Goal: Task Accomplishment & Management: Manage account settings

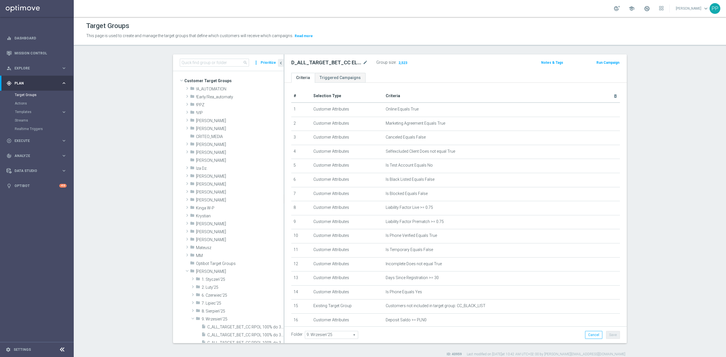
scroll to position [121, 0]
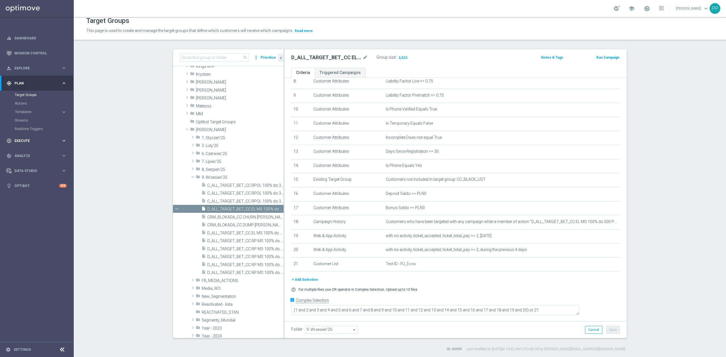
click at [32, 141] on span "Execute" at bounding box center [37, 140] width 47 height 3
click at [228, 58] on input at bounding box center [214, 58] width 69 height 8
paste input "C_ALL_TARGET_BET_CC RPOL 100% do 300 PLN SB PUSH_040925"
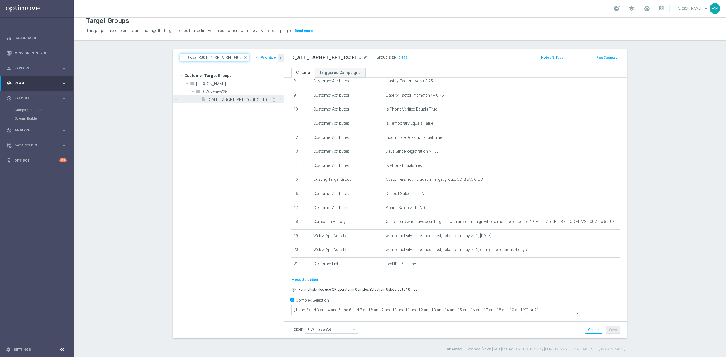
type input "C_ALL_TARGET_BET_CC RPOL 100% do 300 PLN SB PUSH_040925"
click at [223, 101] on span "C_ALL_TARGET_BET_CC RPOL 100% do 300 PLN SB PUSH_040925" at bounding box center [238, 100] width 63 height 5
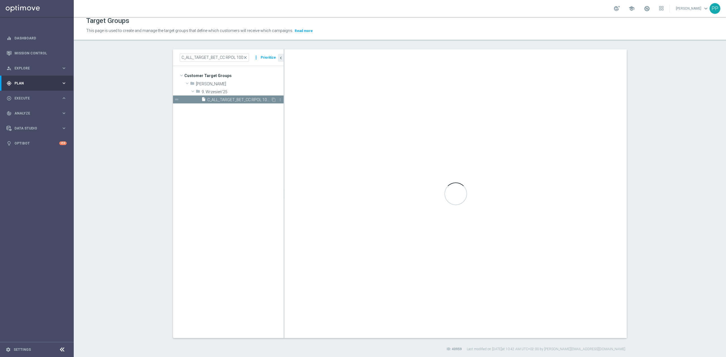
type textarea "(1 and 2 and 3 and 4 and 5 and 6 and 7 and 8 and 9 and 10 and 11 and 12 and 13 …"
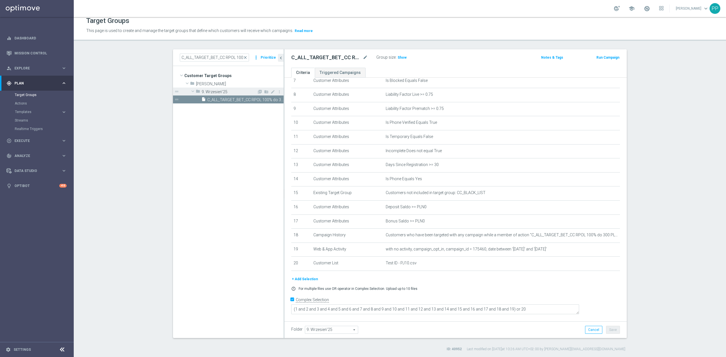
scroll to position [107, 0]
click at [401, 58] on span "Show" at bounding box center [401, 58] width 9 height 4
click at [224, 56] on input "C_ALL_TARGET_BET_CC RPOL 100% do 300 PLN SB PUSH_040925" at bounding box center [214, 58] width 69 height 8
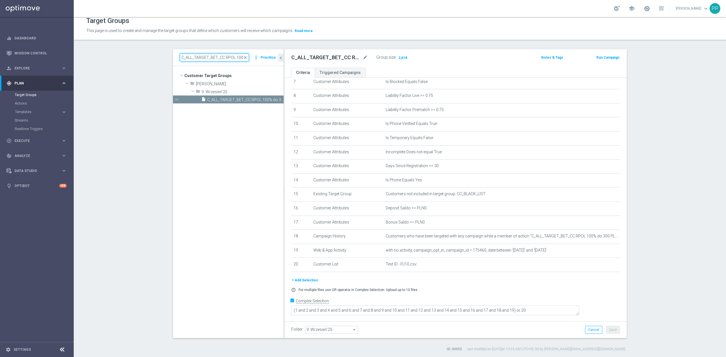
paste input "ND SMS"
click at [237, 96] on div "insert_drive_file C_ALL_TARGET_BET_CC RPOL 100% do 300 PLN ND SMS_040925" at bounding box center [235, 100] width 69 height 8
click at [404, 58] on div "Group size : Show" at bounding box center [404, 57] width 57 height 7
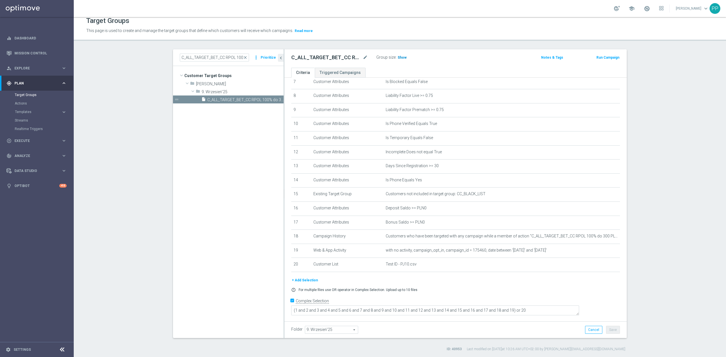
click at [403, 60] on h3 "Show" at bounding box center [402, 57] width 10 height 6
click at [200, 54] on input "C_ALL_TARGET_BET_CC RPOL 100% do 300 PLN ND SMS_040925" at bounding box center [214, 58] width 69 height 8
click at [201, 54] on input "C_ALL_TARGET_BET_CC RPOL 100% do 300 PLN ND SMS_040925" at bounding box center [214, 58] width 69 height 8
paste input "D_ALL_TARGET_BET_CC EL MS 100% do 500 PLN SB PUSH"
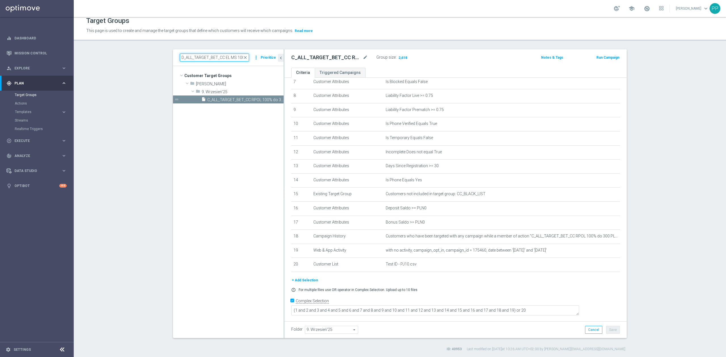
scroll to position [0, 56]
type input "D_ALL_TARGET_BET_CC EL MS 100% do 500 PLN SB PUSH_040925"
click at [236, 100] on span "D_ALL_TARGET_BET_CC EL MS 100% do 500 PLN SB PUSH_040925" at bounding box center [238, 100] width 63 height 5
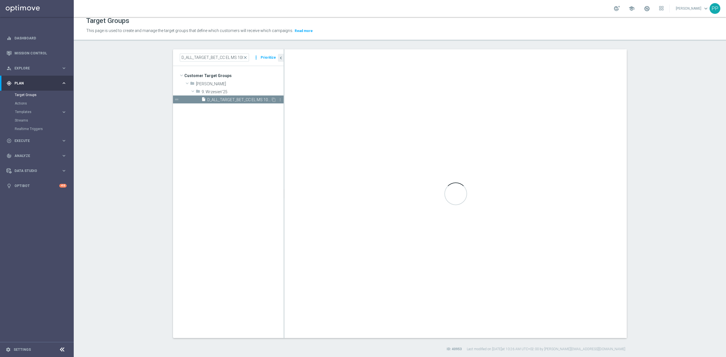
type textarea "(1 and 2 and 3 and 4 and 5 and 6 and 7 and 8 and 9 and 10 and 11 and 12 and 13 …"
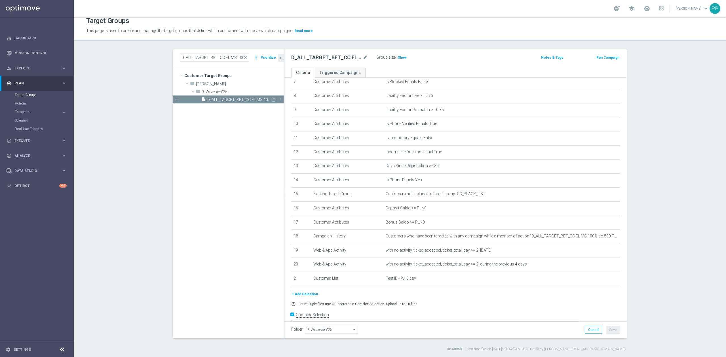
scroll to position [121, 0]
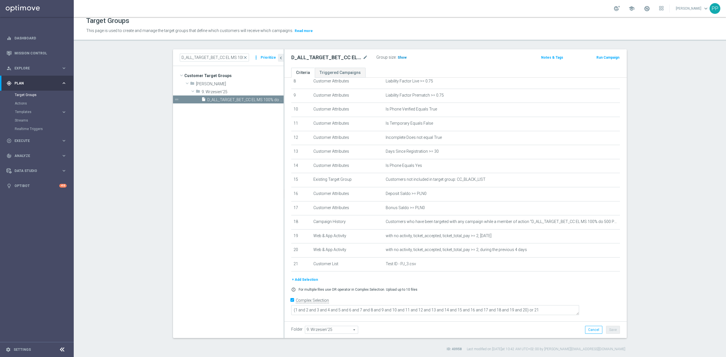
click at [402, 58] on span "Show" at bounding box center [401, 58] width 9 height 4
click at [217, 60] on input "D_ALL_TARGET_BET_CC EL MS 100% do 500 PLN SB PUSH_040925" at bounding box center [214, 58] width 69 height 8
paste input "poniedziałek - jeśli ktoś z Waszych teamów chce HO to... wtedy, [PERSON_NAME] -…"
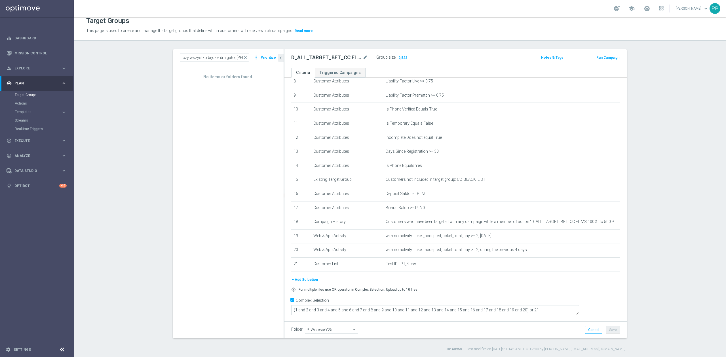
scroll to position [0, 0]
click at [213, 56] on input "poniedziałek - jeśli ktoś z Waszych teamów chce HO to... wtedy, [PERSON_NAME] -…" at bounding box center [214, 58] width 69 height 8
paste input "D_ALL_TARGET_BET_CC EL MS 100% do 500 PLN ND SMS_040925"
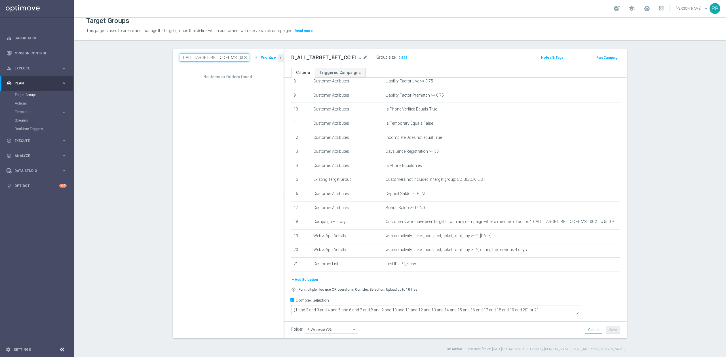
scroll to position [0, 54]
type input "D_ALL_TARGET_BET_CC EL MS 100% do 500 PLN ND SMS_040925"
click at [236, 98] on span "D_ALL_TARGET_BET_CC EL MS 100% do 500 PLN ND SMS_040925" at bounding box center [238, 100] width 63 height 5
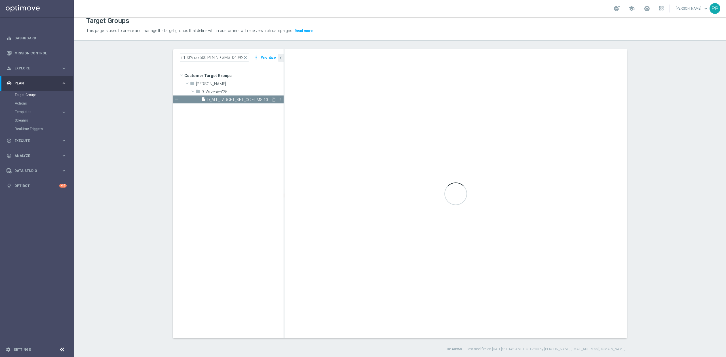
scroll to position [0, 0]
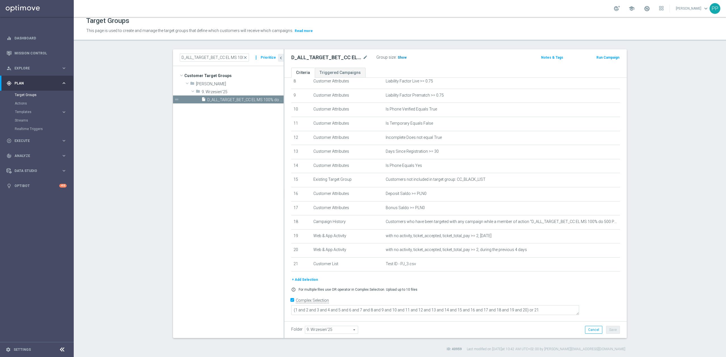
click at [402, 59] on span "Show" at bounding box center [401, 58] width 9 height 4
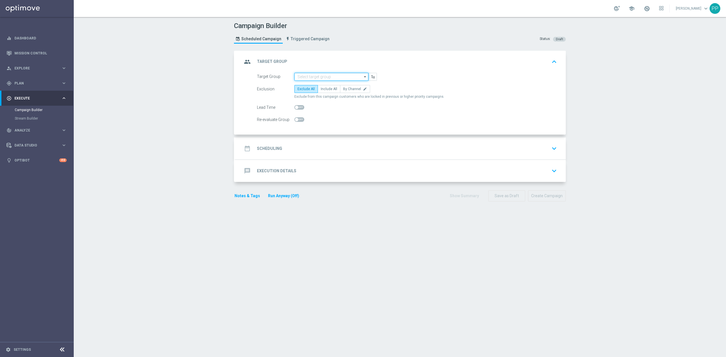
click at [298, 78] on input at bounding box center [331, 77] width 74 height 8
paste input "C_ALL_TARGET_BET_CC RPOL 100% do 300 PLN SB PUSH_040925"
click at [299, 83] on div "C_ALL_TARGET_BET_CC RPOL 100% do 300 PLN SB PUSH_040925" at bounding box center [331, 88] width 68 height 10
type input "C_ALL_TARGET_BET_CC RPOL 100% do 300 PLN SB PUSH_040925"
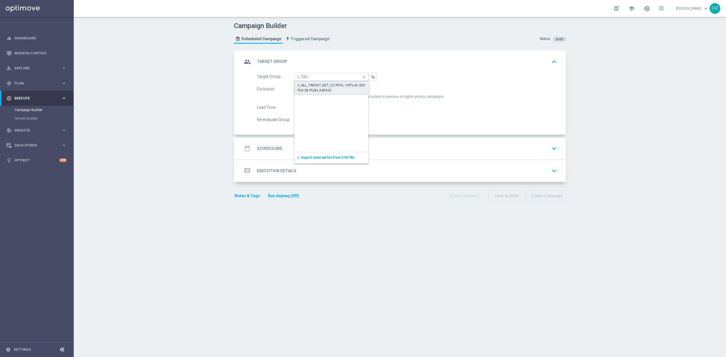
scroll to position [0, 0]
click at [323, 87] on span "Include All" at bounding box center [329, 89] width 16 height 4
click at [323, 88] on input "Include All" at bounding box center [323, 90] width 4 height 4
radio input "true"
click at [295, 121] on span at bounding box center [299, 119] width 10 height 5
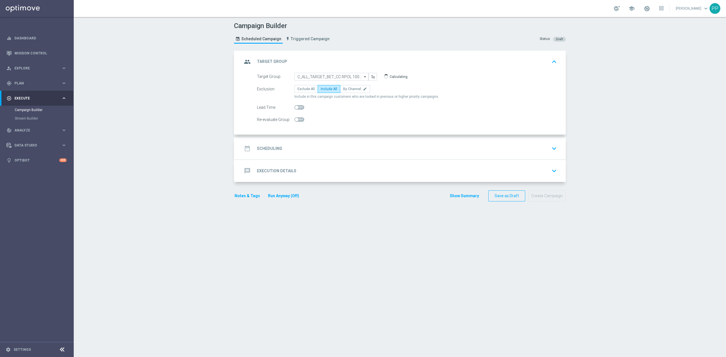
click at [295, 121] on input "checkbox" at bounding box center [299, 119] width 10 height 5
checkbox input "true"
click at [302, 144] on div "date_range Scheduling keyboard_arrow_down" at bounding box center [400, 148] width 317 height 11
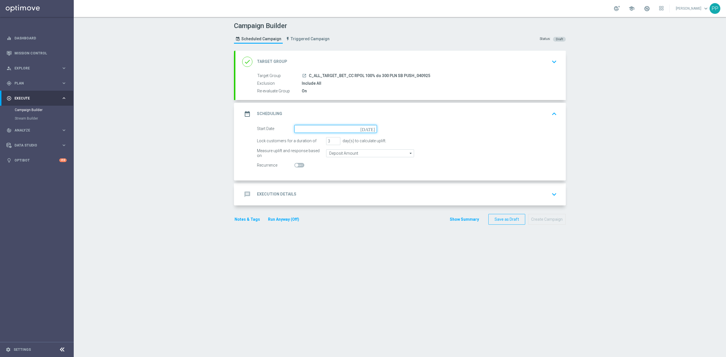
click at [329, 133] on input at bounding box center [335, 129] width 82 height 8
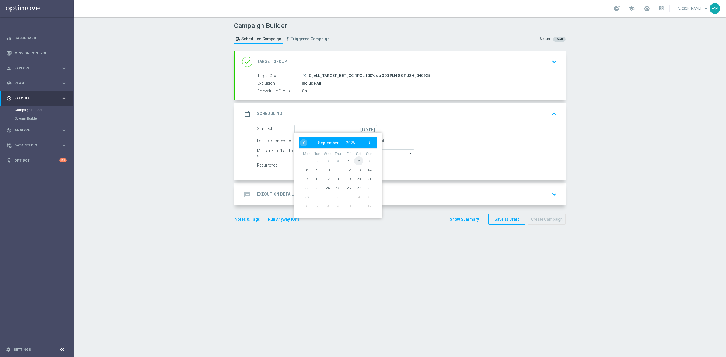
click at [356, 162] on span "6" at bounding box center [358, 160] width 9 height 9
type input "06 Sep 2025"
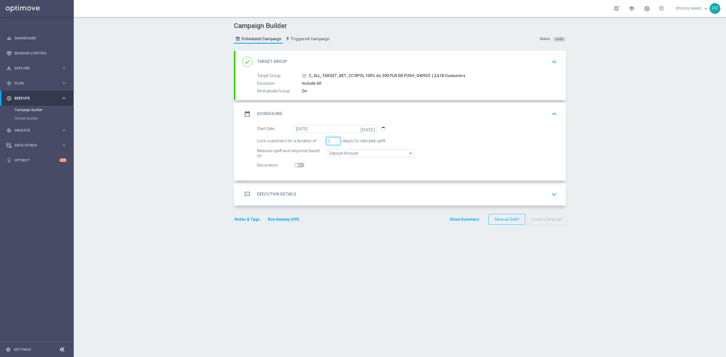
drag, startPoint x: 328, startPoint y: 145, endPoint x: 320, endPoint y: 143, distance: 7.7
click at [320, 143] on div "Lock customers for a duration of 3 day(s) to calculate uplift." at bounding box center [407, 141] width 308 height 8
type input "1"
click at [336, 153] on input "Deposit Amount" at bounding box center [370, 153] width 88 height 8
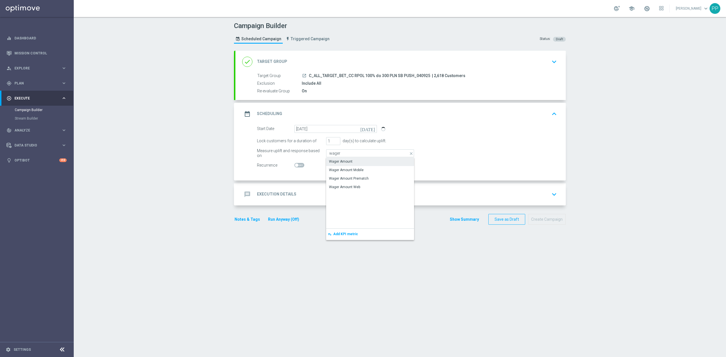
click at [337, 159] on div "Wager Amount" at bounding box center [341, 161] width 24 height 5
type input "Wager Amount"
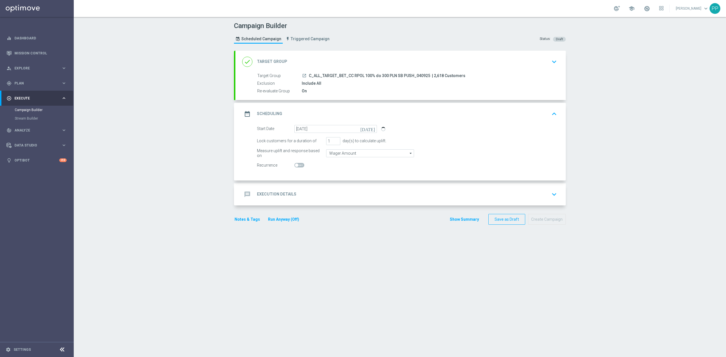
click at [321, 194] on div "message Execution Details keyboard_arrow_down" at bounding box center [400, 194] width 317 height 11
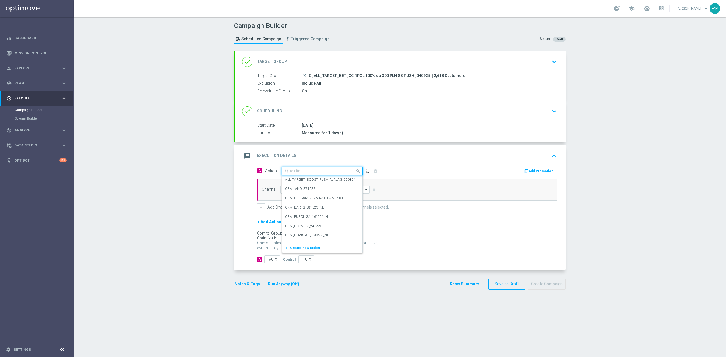
click at [317, 169] on input "text" at bounding box center [316, 171] width 63 height 5
click at [312, 247] on span "Create new action" at bounding box center [305, 248] width 30 height 4
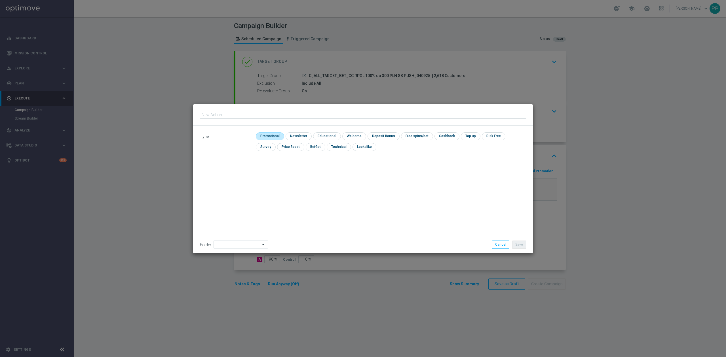
type input "C_ALL_TARGET_BET_CC RPOL 100% do 300 PLN SB PUSH_040925"
click at [269, 137] on input "checkbox" at bounding box center [269, 136] width 27 height 8
checkbox input "true"
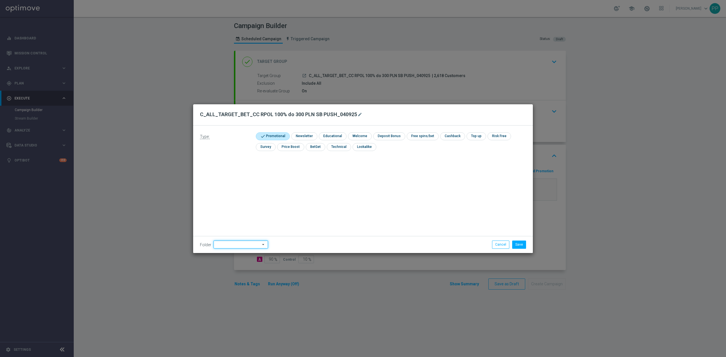
click at [227, 245] on input at bounding box center [240, 245] width 54 height 8
click at [224, 175] on div "9. Wrzesień 2025" at bounding box center [229, 173] width 27 height 5
type input "9. Wrzesień 2025"
click at [518, 245] on button "Save" at bounding box center [519, 245] width 14 height 8
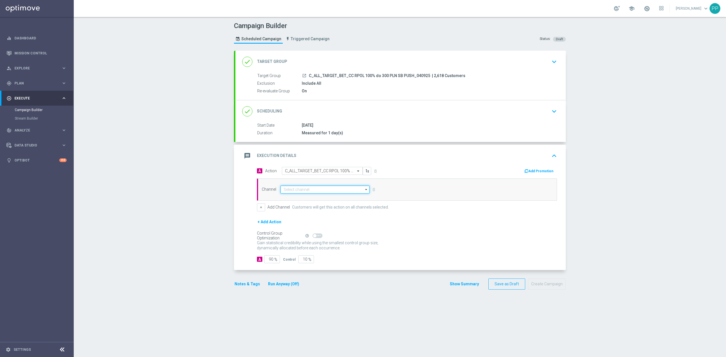
click at [307, 191] on input at bounding box center [324, 190] width 89 height 8
click at [301, 211] on div "SMS" at bounding box center [322, 206] width 84 height 9
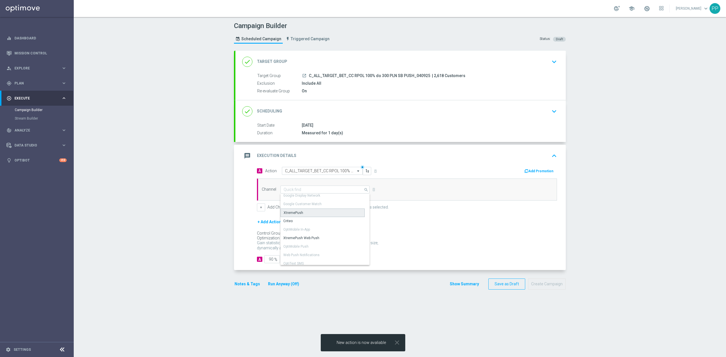
click at [302, 214] on div "XtremePush" at bounding box center [322, 213] width 84 height 9
type input "XtremePush"
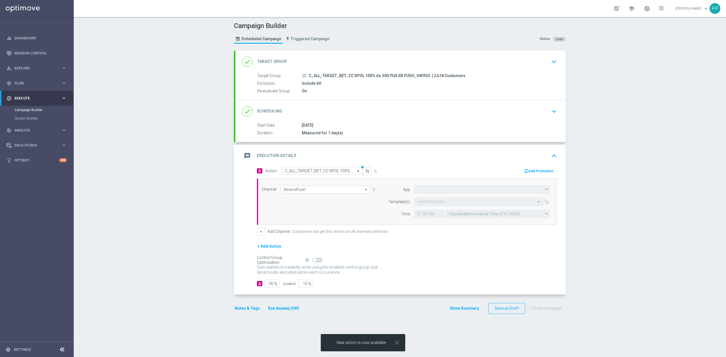
type input "STS_PL"
click at [453, 201] on input "text" at bounding box center [472, 202] width 111 height 5
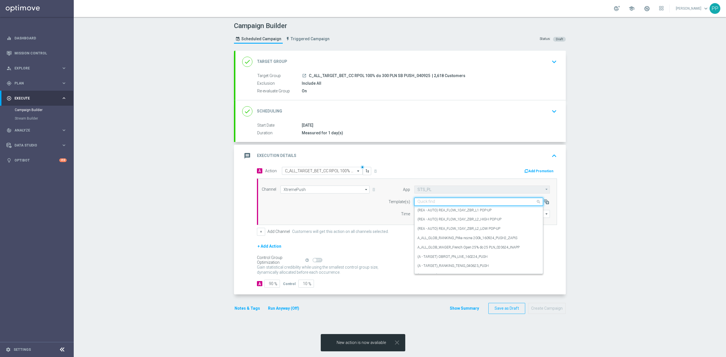
paste input "C_ALL_TARGET_BET_CC RPOL 100% do 300 PLN SB PUSH_040925"
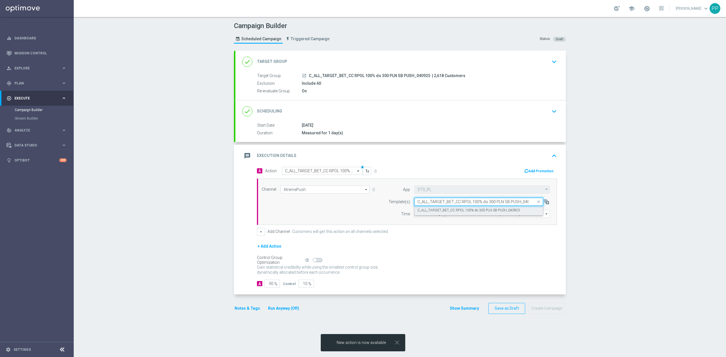
scroll to position [0, 6]
click at [454, 210] on label "C_ALL_TARGET_BET_CC RPOL 100% do 300 PLN SB PUSH_040925" at bounding box center [468, 210] width 103 height 5
type input "C_ALL_TARGET_BET_CC RPOL 100% do 300 PLN SB PUSH_040925"
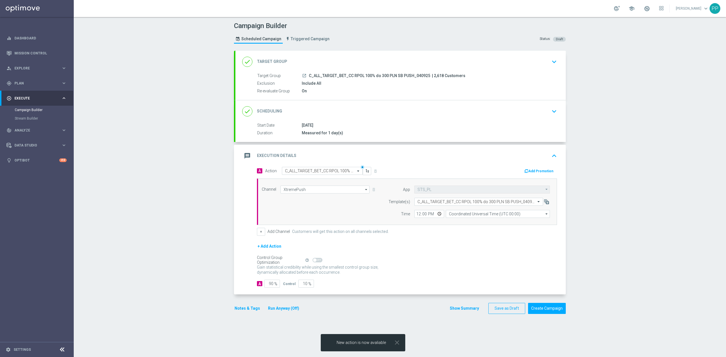
scroll to position [0, 0]
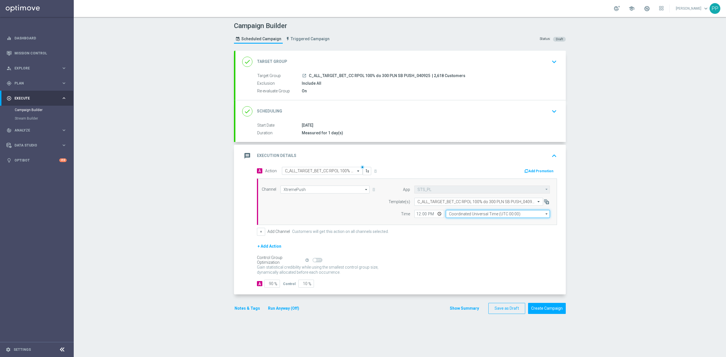
click at [472, 215] on input "Coordinated Universal Time (UTC 00:00)" at bounding box center [498, 214] width 104 height 8
click at [473, 222] on div "Central European Time (Warsaw) (UTC +02:00)" at bounding box center [494, 222] width 93 height 5
type input "Central European Time (Warsaw) (UTC +02:00)"
click at [414, 215] on input "12:00" at bounding box center [429, 214] width 30 height 8
type input "19:01"
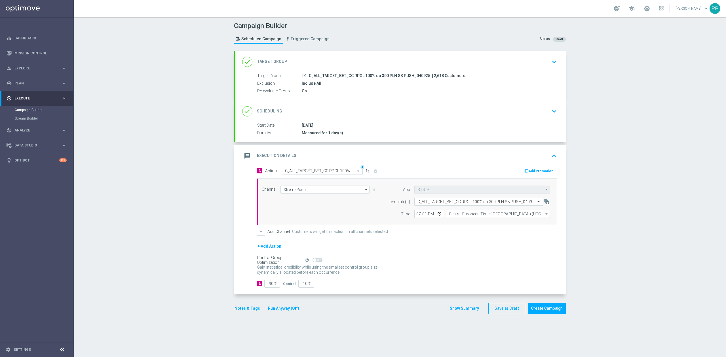
drag, startPoint x: 230, startPoint y: 241, endPoint x: 225, endPoint y: 243, distance: 5.7
click at [226, 243] on div "Campaign Builder Scheduled Campaign Triggered Campaign Status: Draft done Targe…" at bounding box center [400, 187] width 652 height 340
click at [266, 285] on input "90" at bounding box center [272, 284] width 16 height 8
type input "9"
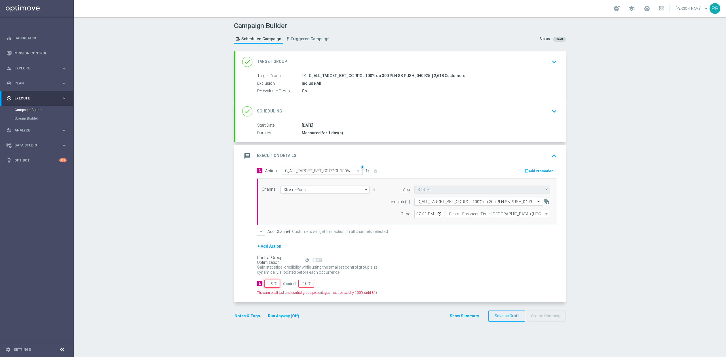
type input "91"
type input "95"
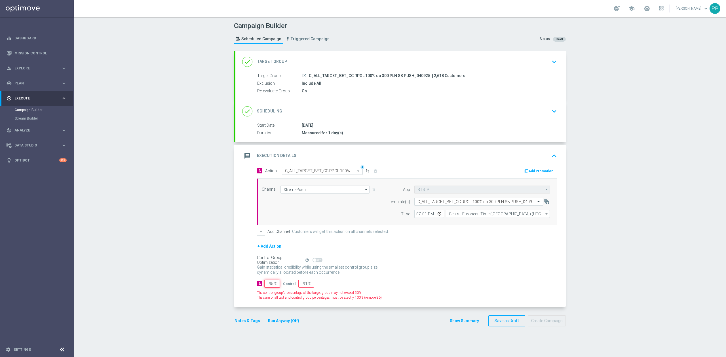
type input "5"
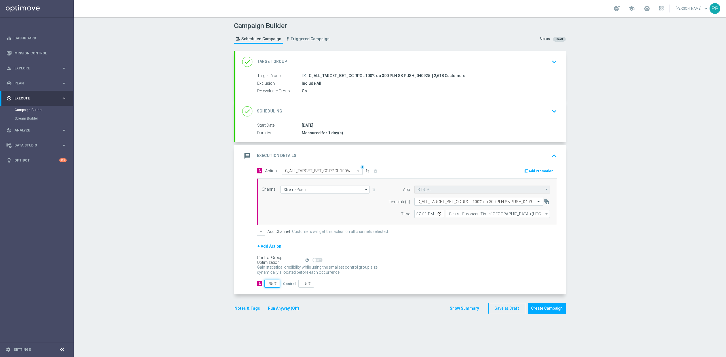
type input "95"
click at [166, 270] on div "Campaign Builder Scheduled Campaign Triggered Campaign Status: Draft done Targe…" at bounding box center [400, 187] width 652 height 340
click at [240, 308] on button "Notes & Tags" at bounding box center [247, 308] width 27 height 7
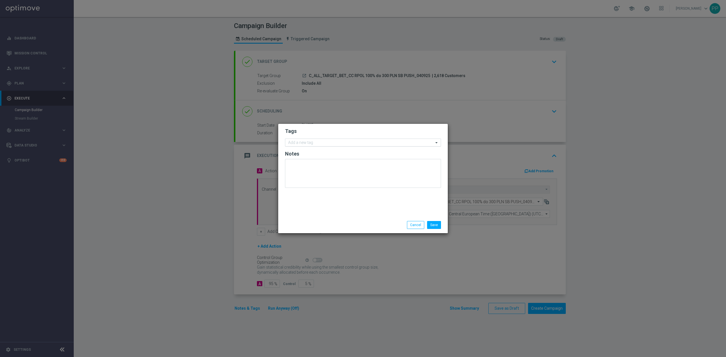
click at [303, 142] on input "text" at bounding box center [360, 143] width 145 height 5
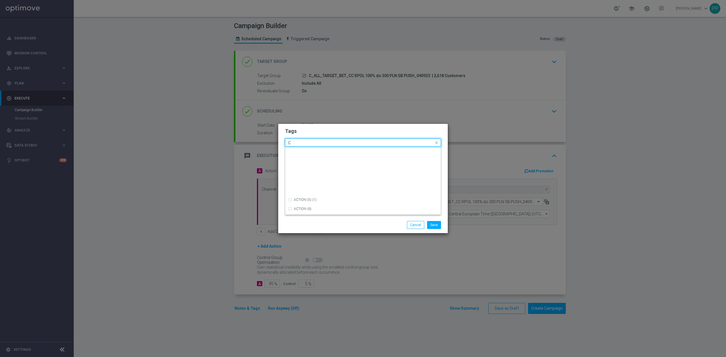
scroll to position [454, 0]
click at [309, 161] on div "C" at bounding box center [366, 159] width 144 height 3
type input "C"
click at [305, 145] on input "C" at bounding box center [360, 143] width 145 height 5
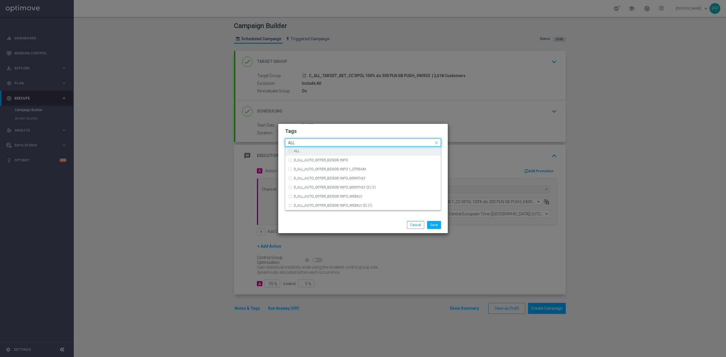
click at [311, 153] on div "ALL" at bounding box center [363, 151] width 150 height 9
click at [311, 143] on input "ALL" at bounding box center [360, 143] width 145 height 5
type input "A"
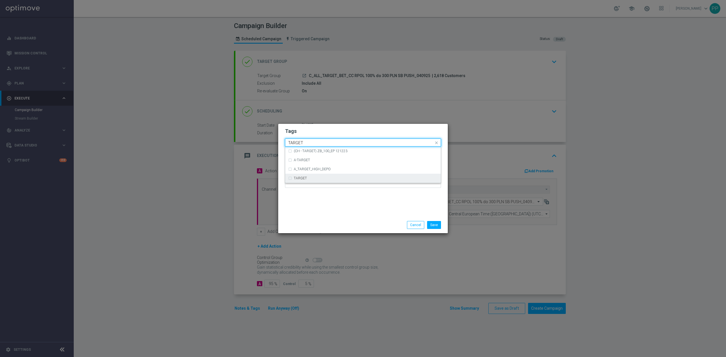
click at [305, 177] on label "TARGET" at bounding box center [300, 178] width 13 height 3
click at [313, 143] on input "TARGET" at bounding box center [360, 143] width 145 height 5
type input "T"
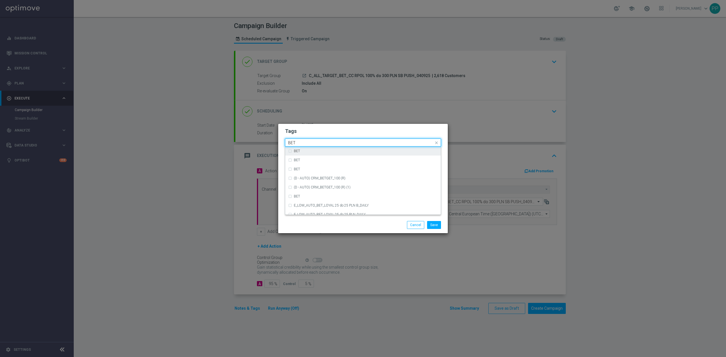
click at [300, 149] on label "BET" at bounding box center [297, 150] width 6 height 3
click at [303, 142] on input "BET" at bounding box center [360, 143] width 145 height 5
type input "B"
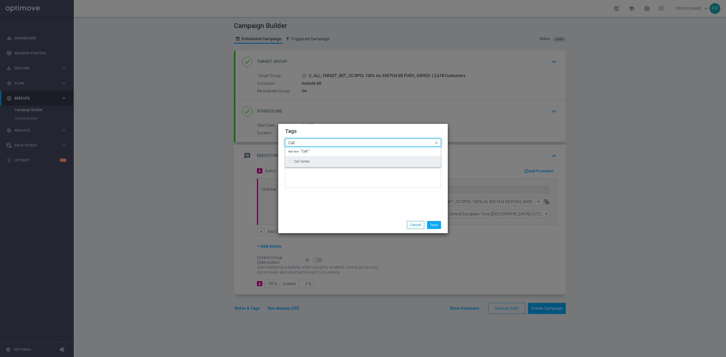
click at [306, 159] on div "Call Center" at bounding box center [363, 161] width 150 height 9
type input "Call"
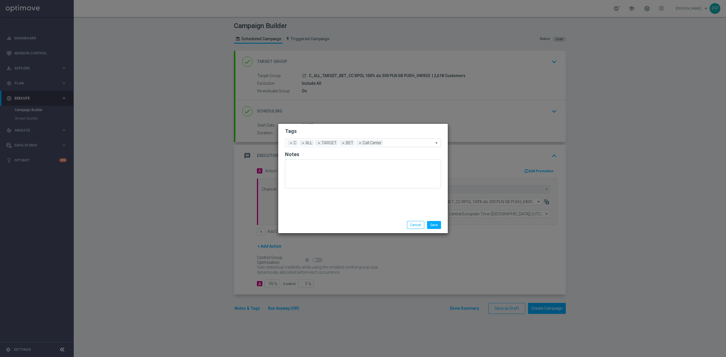
click at [308, 200] on div "Tags Add a new tag × C × ALL × TARGET × BET × Call Center Notes" at bounding box center [362, 170] width 169 height 93
click at [438, 223] on button "Save" at bounding box center [434, 225] width 14 height 8
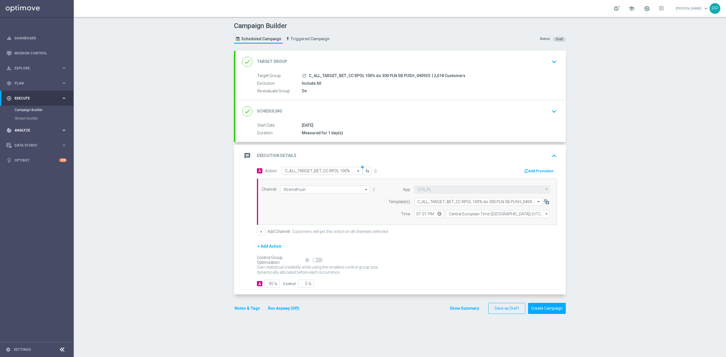
click at [52, 132] on div "track_changes Analyze" at bounding box center [34, 130] width 55 height 5
click at [339, 151] on div "message Execution Details keyboard_arrow_up" at bounding box center [400, 156] width 317 height 11
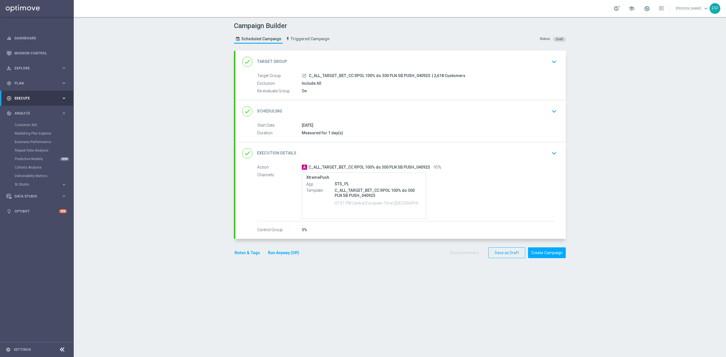
click at [332, 106] on div "done Scheduling keyboard_arrow_down" at bounding box center [400, 111] width 317 height 11
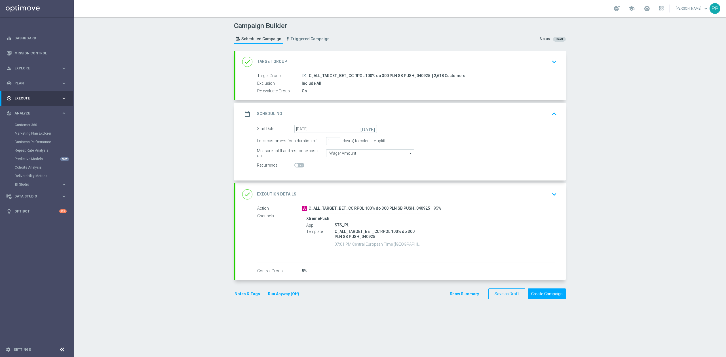
click at [336, 112] on div "date_range Scheduling keyboard_arrow_up" at bounding box center [400, 114] width 317 height 11
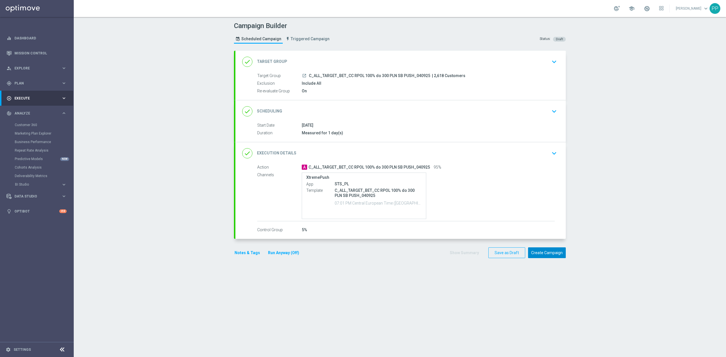
click at [538, 251] on button "Create Campaign" at bounding box center [547, 252] width 38 height 11
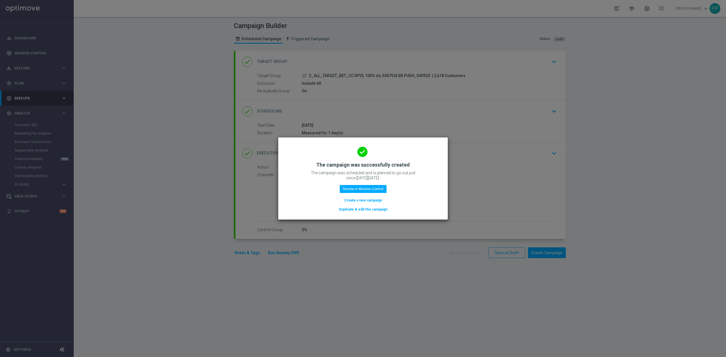
click at [371, 203] on button "Create a new campaign" at bounding box center [363, 200] width 39 height 6
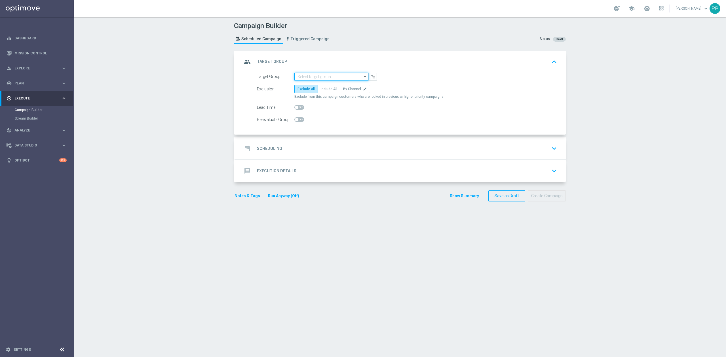
click at [330, 75] on input at bounding box center [331, 77] width 74 height 8
paste input "C_ALL_TARGET_BET_CC RPOL 100% do 300 PLN ND SMS_040925"
click at [328, 83] on div "C_ALL_TARGET_BET_CC RPOL 100% do 300 PLN ND SMS_040925" at bounding box center [331, 87] width 69 height 10
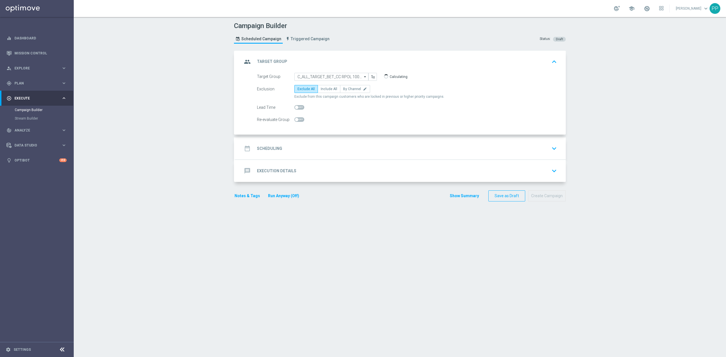
type input "C_ALL_TARGET_BET_CC RPOL 100% do 300 PLN ND SMS_040925"
click at [327, 91] on span "Include All" at bounding box center [329, 89] width 16 height 4
click at [324, 91] on input "Include All" at bounding box center [323, 90] width 4 height 4
radio input "true"
click at [297, 120] on span at bounding box center [299, 119] width 10 height 5
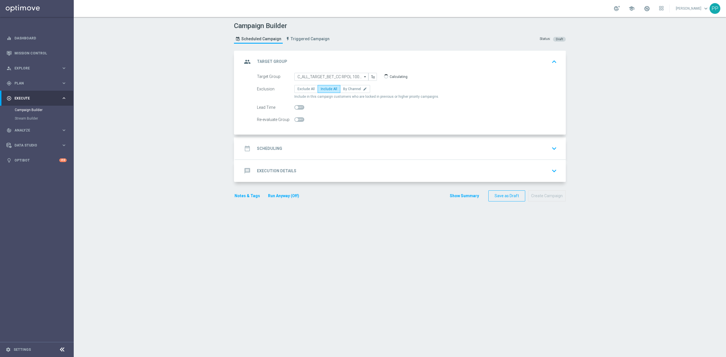
click at [297, 120] on input "checkbox" at bounding box center [299, 119] width 10 height 5
checkbox input "true"
click at [298, 153] on div "date_range Scheduling keyboard_arrow_down" at bounding box center [400, 148] width 317 height 11
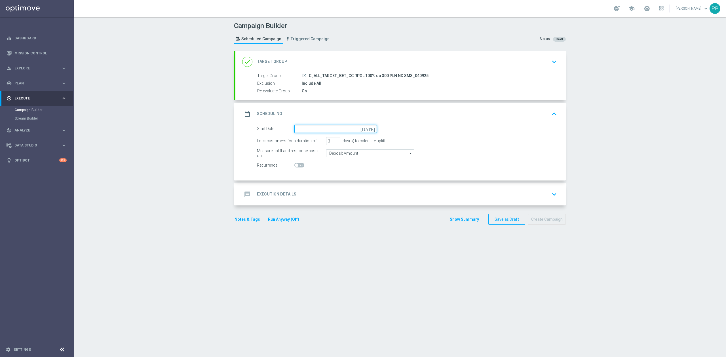
click at [312, 133] on input at bounding box center [335, 129] width 82 height 8
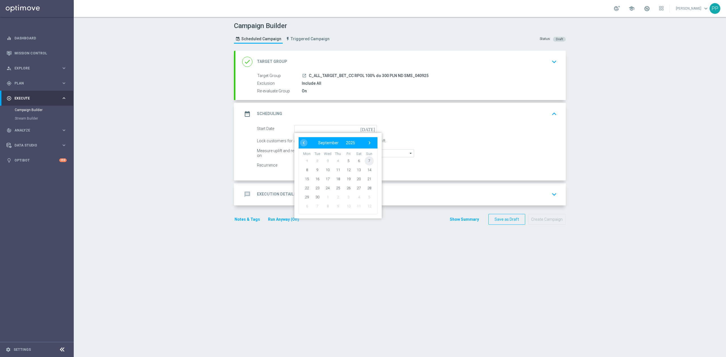
click at [365, 162] on span "7" at bounding box center [369, 160] width 9 height 9
type input "07 Sep 2025"
drag, startPoint x: 328, startPoint y: 142, endPoint x: 321, endPoint y: 142, distance: 7.4
click at [321, 142] on div "Lock customers for a duration of 3 day(s) to calculate uplift." at bounding box center [407, 141] width 308 height 8
type input "1"
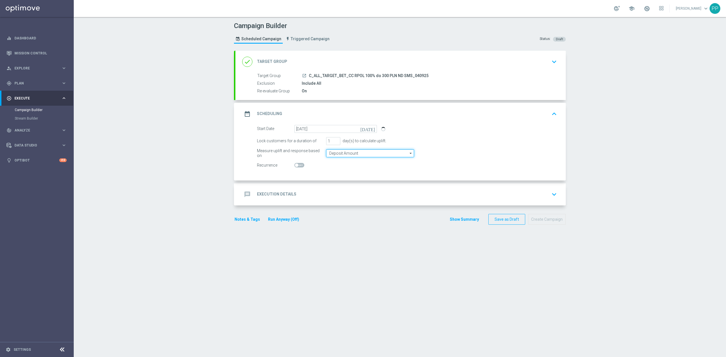
click at [326, 153] on input "Deposit Amount" at bounding box center [370, 153] width 88 height 8
click at [332, 153] on input "q" at bounding box center [370, 153] width 88 height 8
type input "q"
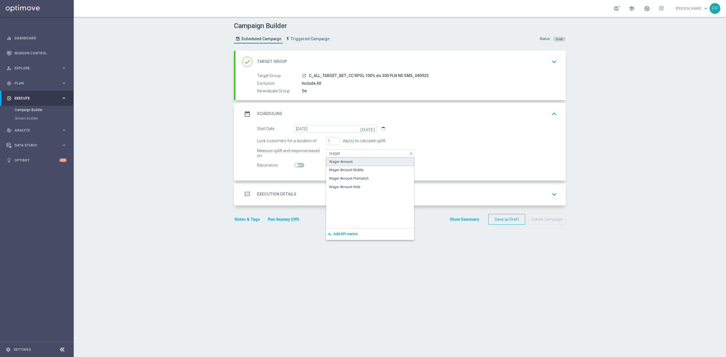
click at [329, 162] on div "Wager Amount" at bounding box center [341, 161] width 24 height 5
type input "Wager Amount"
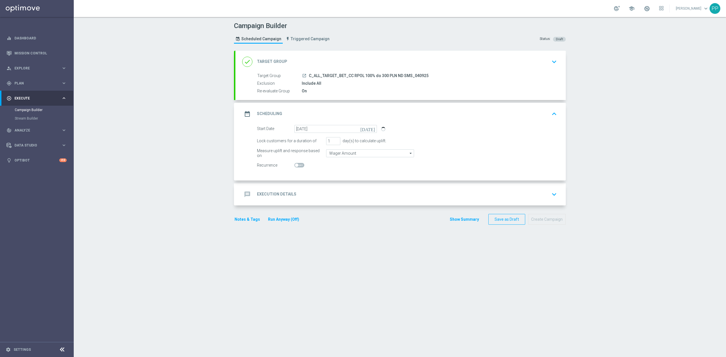
click at [316, 188] on div "message Execution Details keyboard_arrow_down" at bounding box center [400, 194] width 330 height 22
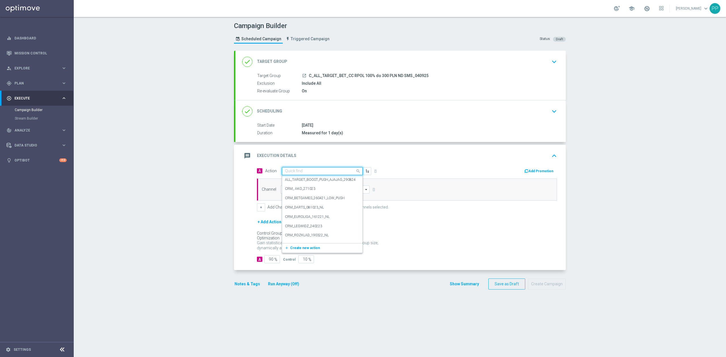
click at [309, 171] on input "text" at bounding box center [316, 171] width 63 height 5
click at [305, 249] on span "Create new action" at bounding box center [305, 248] width 30 height 4
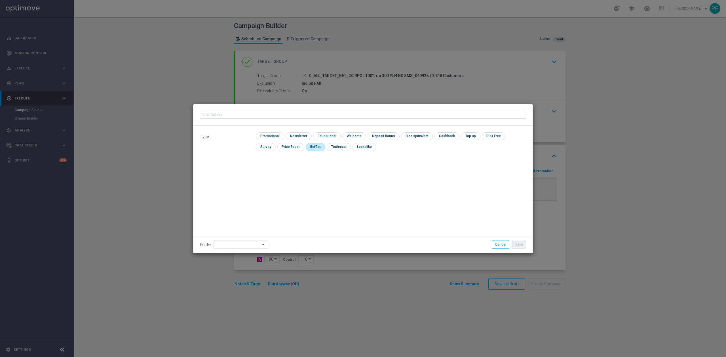
type input "C_ALL_TARGET_BET_CC RPOL 100% do 300 PLN ND SMS_040925"
click at [270, 138] on input "checkbox" at bounding box center [269, 136] width 27 height 8
checkbox input "true"
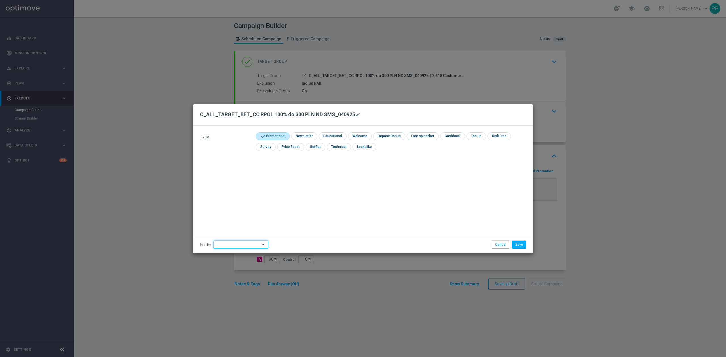
click at [243, 244] on input at bounding box center [240, 245] width 54 height 8
click at [233, 175] on div "9. Wrzesień 2025" at bounding box center [230, 173] width 27 height 5
type input "9. Wrzesień 2025"
click at [516, 247] on button "Save" at bounding box center [519, 245] width 14 height 8
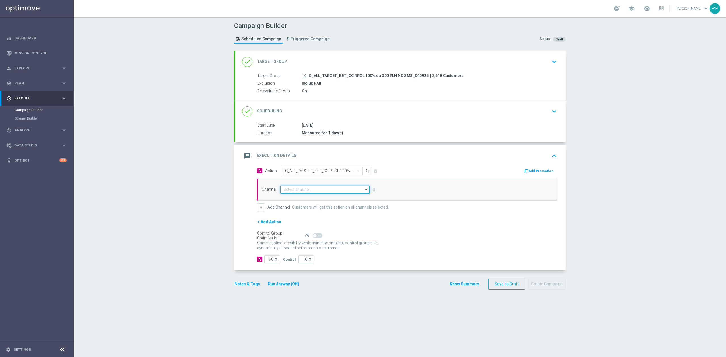
click at [329, 187] on input at bounding box center [324, 190] width 89 height 8
click at [299, 210] on div "SMS" at bounding box center [322, 206] width 84 height 8
type input "SMS"
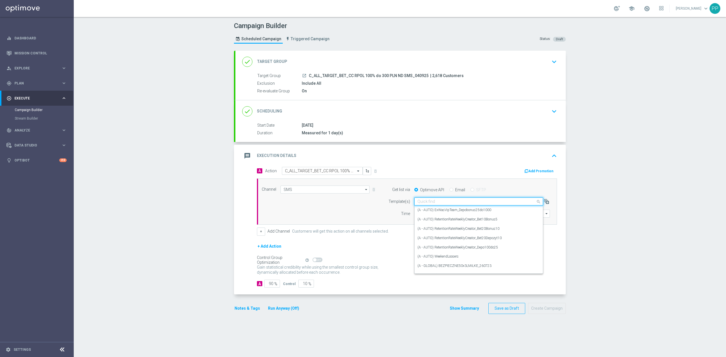
click at [465, 200] on input "text" at bounding box center [472, 201] width 111 height 5
paste input "C_ALL_TARGET_BET_CC RPOL 100% do 300 PLN ND SMS_040925"
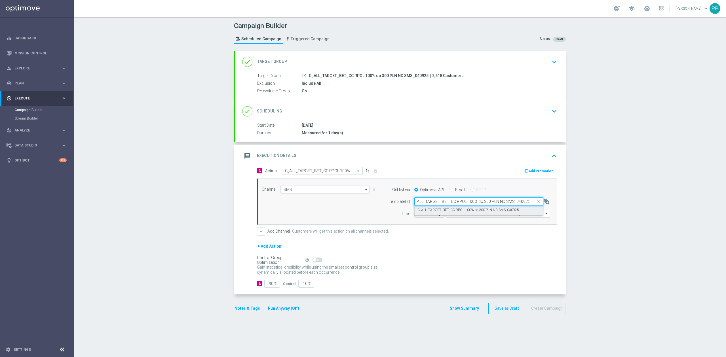
click at [464, 208] on label "C_ALL_TARGET_BET_CC RPOL 100% do 300 PLN ND SMS_040925" at bounding box center [467, 210] width 101 height 5
type input "C_ALL_TARGET_BET_CC RPOL 100% do 300 PLN ND SMS_040925"
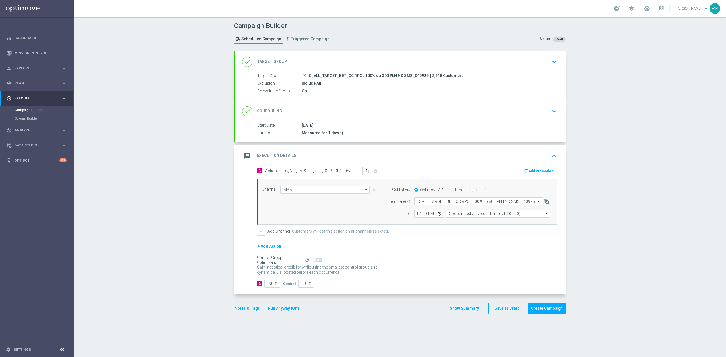
scroll to position [0, 0]
click at [465, 213] on input "Coordinated Universal Time (UTC 00:00)" at bounding box center [498, 214] width 104 height 8
click at [466, 221] on div "Central European Time (Warsaw) (UTC +02:00)" at bounding box center [495, 222] width 93 height 5
type input "Central European Time (Warsaw) (UTC +02:00)"
click at [417, 215] on input "12:00" at bounding box center [429, 214] width 30 height 8
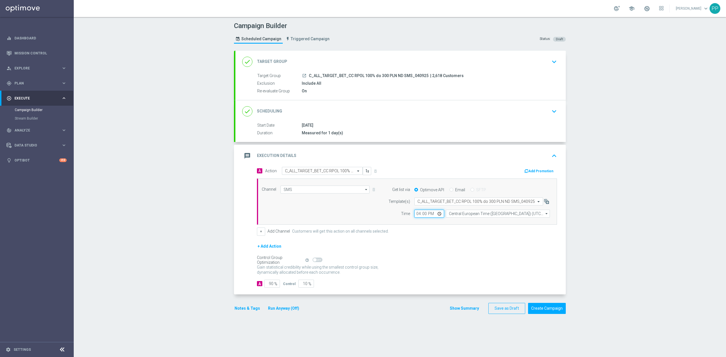
type input "16:02"
click at [269, 285] on input "90" at bounding box center [272, 284] width 16 height 8
type input "9"
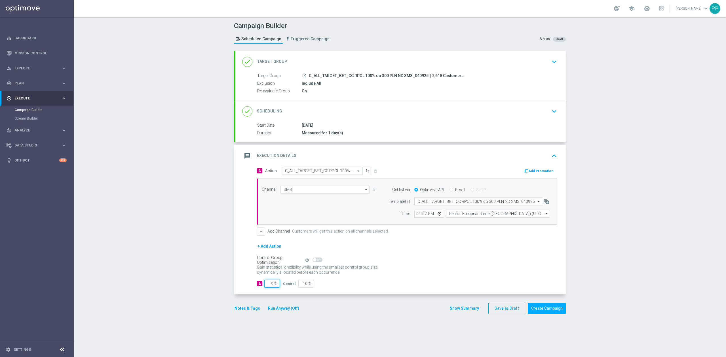
type input "91"
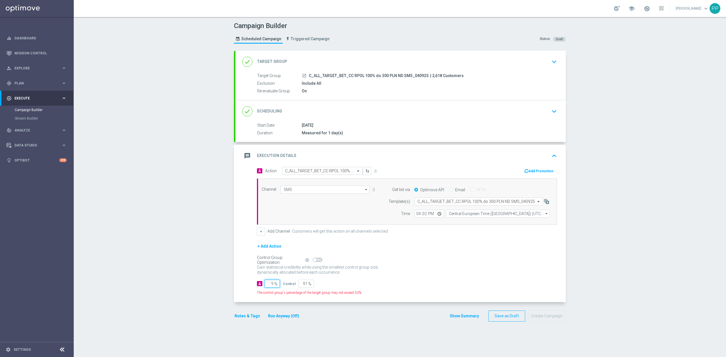
type input "95"
type input "5"
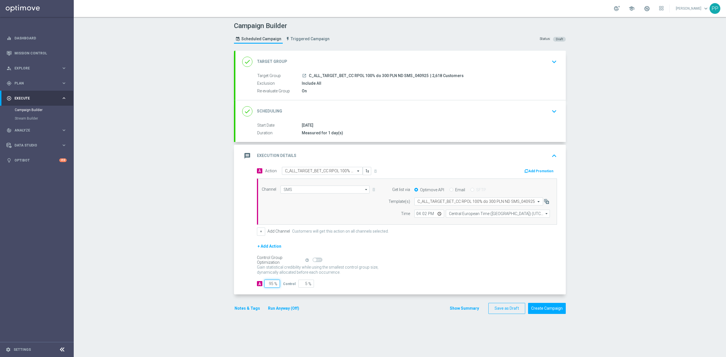
type input "95"
click at [209, 284] on div "Campaign Builder Scheduled Campaign Triggered Campaign Status: Draft done Targe…" at bounding box center [400, 187] width 652 height 340
click at [238, 312] on button "Notes & Tags" at bounding box center [247, 308] width 27 height 7
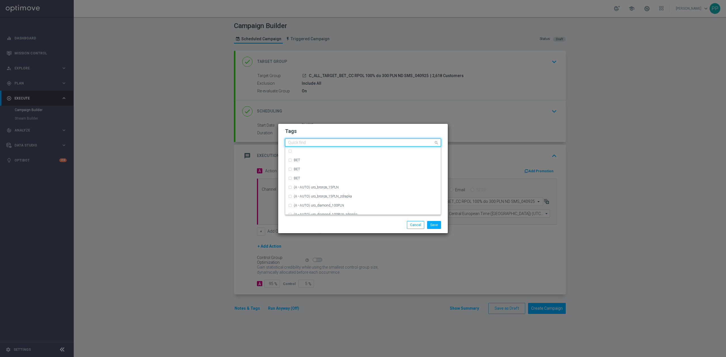
click at [313, 142] on input "text" at bounding box center [360, 143] width 145 height 5
click at [322, 158] on div "C" at bounding box center [363, 160] width 150 height 9
type input "C"
click at [311, 141] on input "C" at bounding box center [360, 143] width 145 height 5
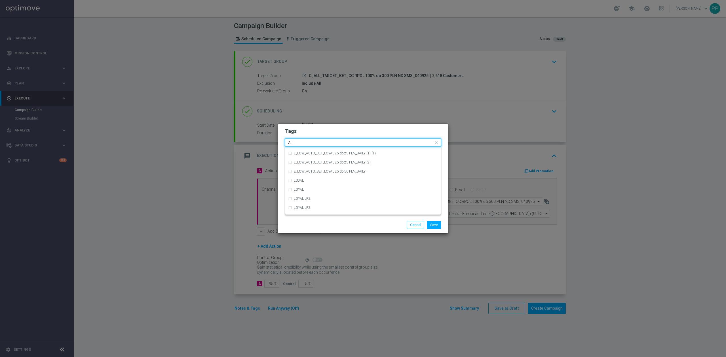
scroll to position [0, 0]
click at [313, 150] on div "ALL" at bounding box center [366, 150] width 144 height 3
click at [313, 144] on input "ALL" at bounding box center [360, 143] width 145 height 5
type input "A"
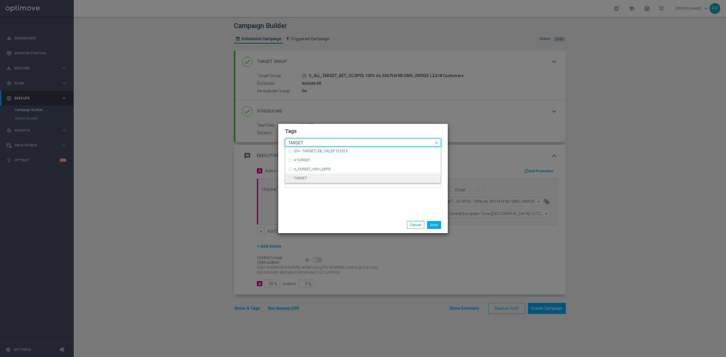
click at [327, 177] on div "TARGET" at bounding box center [366, 178] width 144 height 3
click at [318, 147] on div "(CH - TARGET) ZB_100_EP 121223" at bounding box center [363, 151] width 150 height 9
click at [315, 150] on label "(CH - TARGET) ZB_100_EP 121223" at bounding box center [321, 150] width 54 height 3
click at [316, 144] on input "TARGET" at bounding box center [360, 143] width 145 height 5
type input "T"
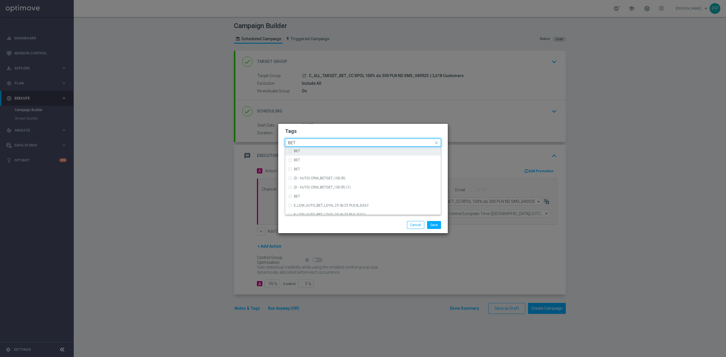
click at [334, 151] on div "BET" at bounding box center [366, 150] width 144 height 3
click at [330, 147] on div "BET" at bounding box center [363, 151] width 150 height 9
drag, startPoint x: 327, startPoint y: 149, endPoint x: 323, endPoint y: 145, distance: 5.0
click at [326, 149] on div "BET" at bounding box center [366, 150] width 144 height 3
click at [323, 144] on input "BET" at bounding box center [360, 143] width 145 height 5
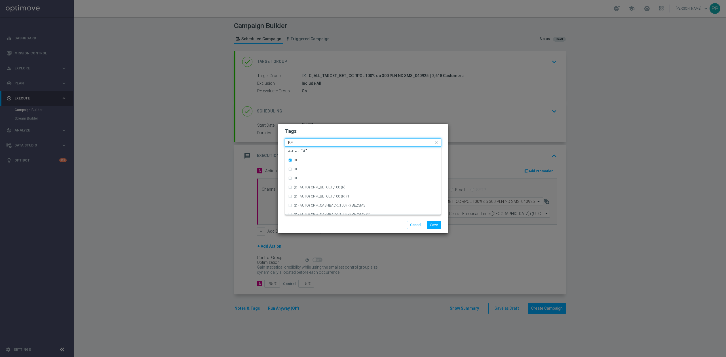
type input "B"
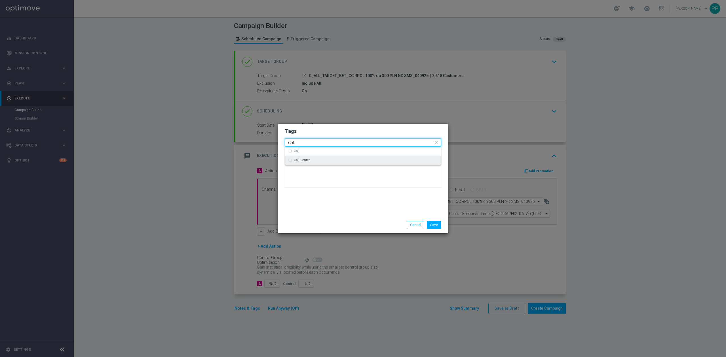
click at [325, 157] on div "Call Center" at bounding box center [363, 160] width 150 height 9
type input "Call"
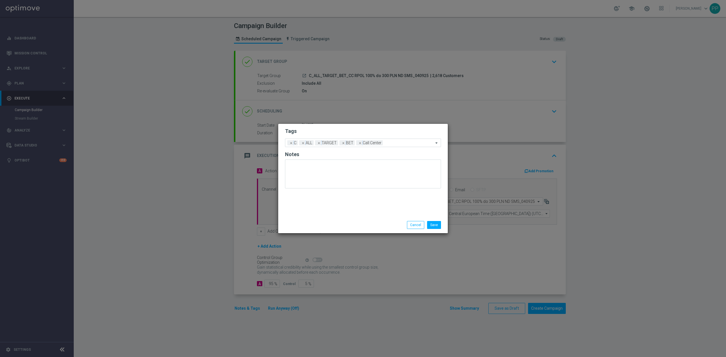
drag, startPoint x: 336, startPoint y: 201, endPoint x: 405, endPoint y: 216, distance: 71.0
click at [337, 201] on div "Tags Add a new tag × C × ALL × TARGET × BET × Call Center Notes" at bounding box center [362, 170] width 169 height 93
click at [431, 223] on button "Save" at bounding box center [434, 225] width 14 height 8
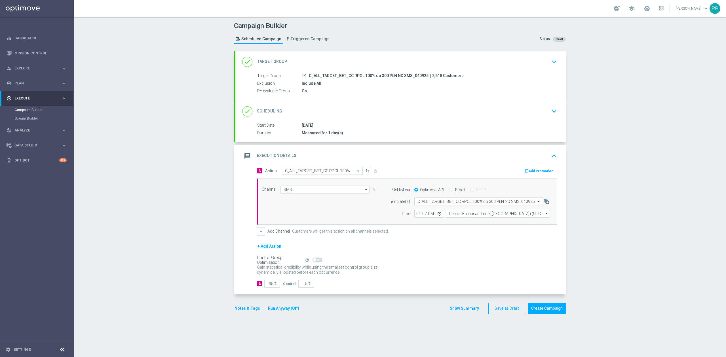
click at [252, 310] on button "Notes & Tags" at bounding box center [247, 308] width 27 height 7
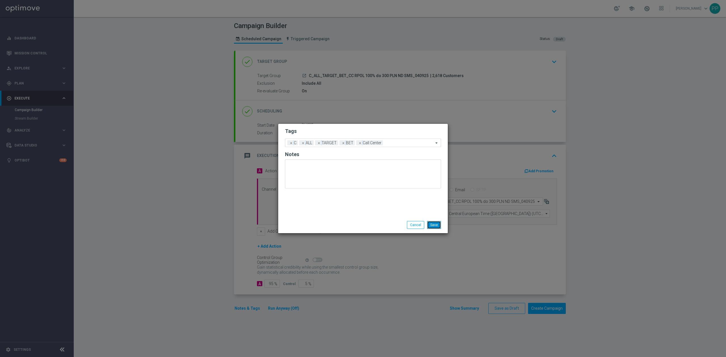
click at [431, 226] on button "Save" at bounding box center [434, 225] width 14 height 8
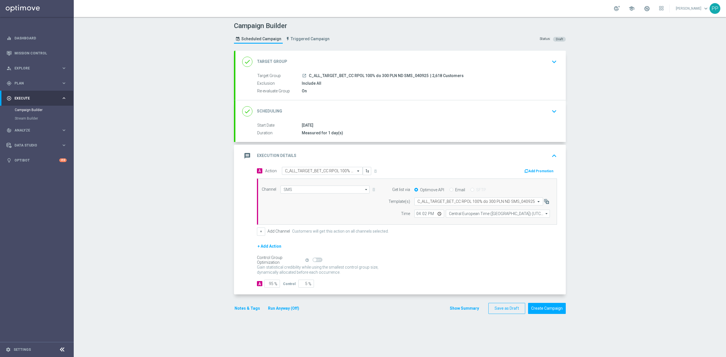
click at [414, 156] on div "message Execution Details keyboard_arrow_up" at bounding box center [400, 156] width 317 height 11
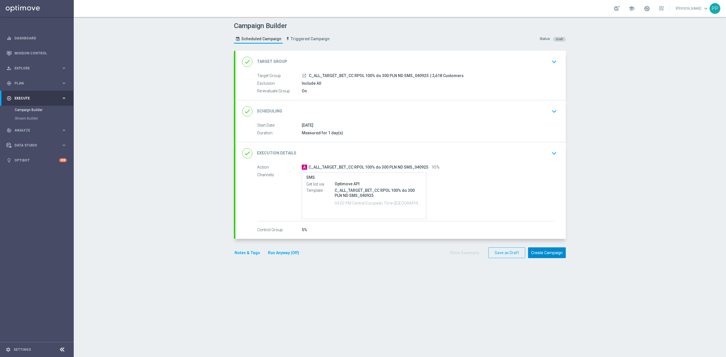
click at [557, 256] on button "Create Campaign" at bounding box center [547, 252] width 38 height 11
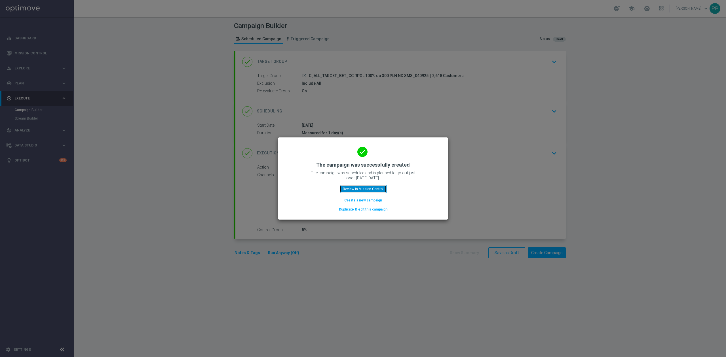
click at [379, 192] on button "Review in Mission Control" at bounding box center [363, 189] width 47 height 8
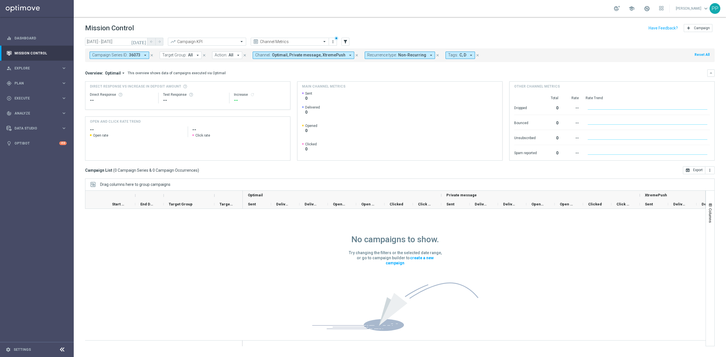
drag, startPoint x: 151, startPoint y: 56, endPoint x: 132, endPoint y: 43, distance: 23.0
click at [151, 56] on icon "close" at bounding box center [152, 55] width 4 height 4
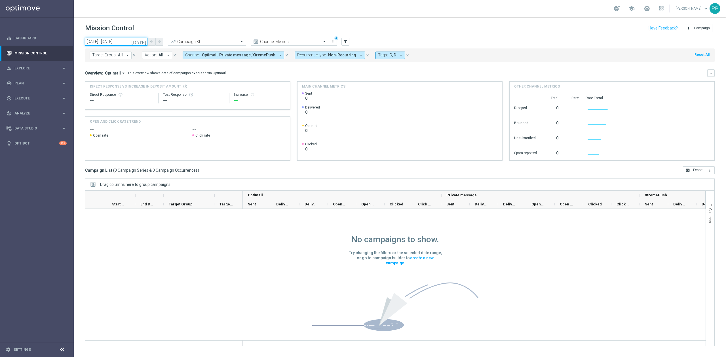
click at [124, 39] on input "07 Sep 2025 - 07 Sep 2025" at bounding box center [116, 42] width 62 height 8
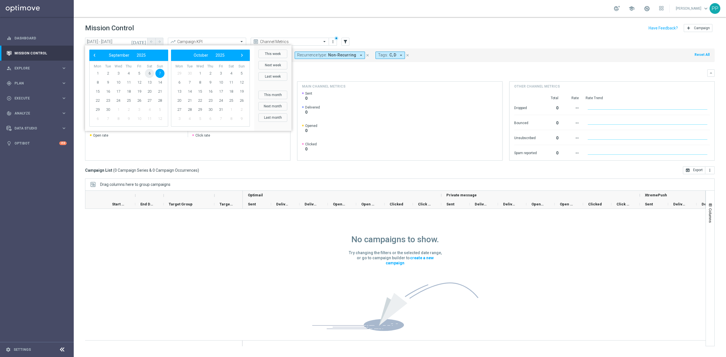
click at [150, 71] on span "6" at bounding box center [149, 73] width 9 height 9
click at [159, 72] on span "7" at bounding box center [159, 73] width 9 height 9
type input "06 Sep 2025 - 07 Sep 2025"
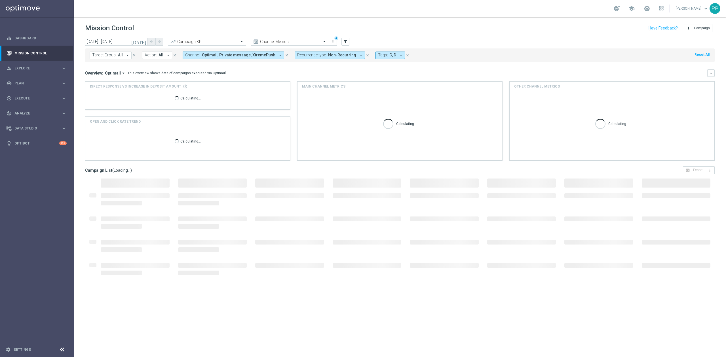
click at [245, 55] on span "Optimail, Private message, XtremePush" at bounding box center [238, 55] width 73 height 5
click at [275, 40] on input "text" at bounding box center [284, 41] width 61 height 5
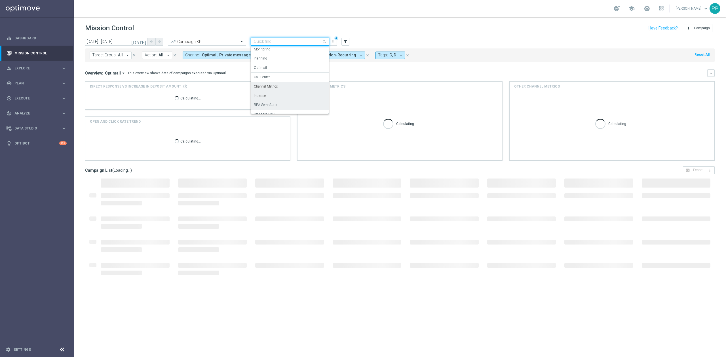
scroll to position [16, 0]
click at [283, 105] on div "Standard View" at bounding box center [290, 108] width 72 height 9
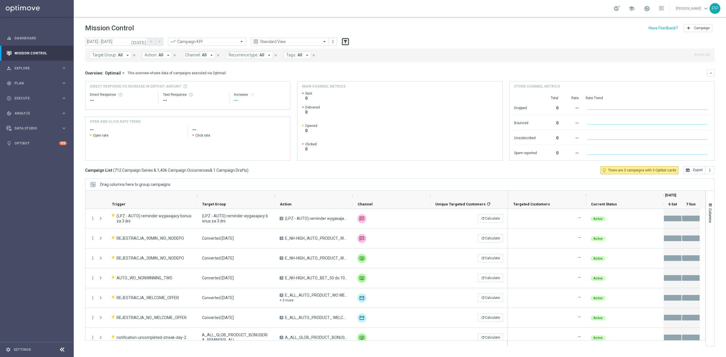
click at [346, 42] on icon "filter_alt" at bounding box center [345, 41] width 5 height 5
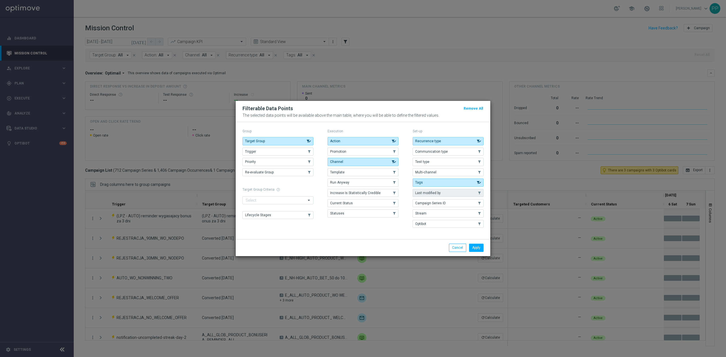
click at [425, 192] on span "Last modified by" at bounding box center [428, 193] width 26 height 4
click at [480, 248] on button "Apply" at bounding box center [476, 248] width 14 height 8
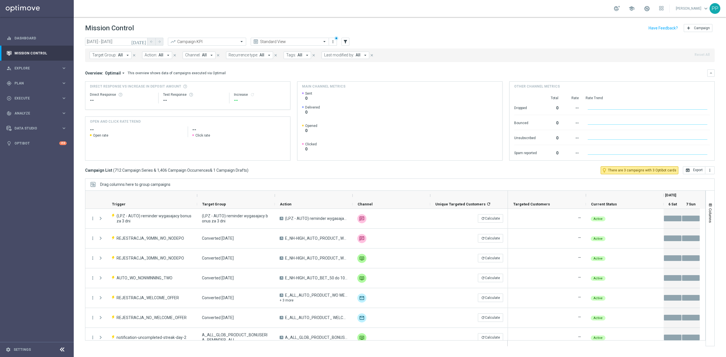
click at [347, 57] on span "Last modified by:" at bounding box center [339, 55] width 30 height 5
click at [361, 102] on div "[PERSON_NAME]" at bounding box center [374, 100] width 88 height 3
type input "patryk p"
click at [370, 29] on div "Mission Control add Campaign" at bounding box center [399, 28] width 629 height 11
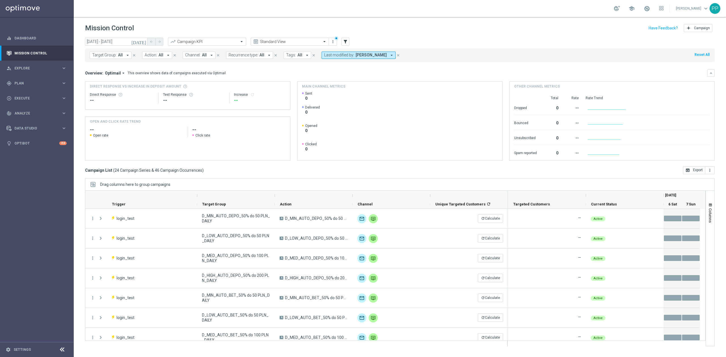
click at [300, 56] on button "Tags: All arrow_drop_down" at bounding box center [296, 55] width 27 height 7
click at [232, 53] on span "Recurrence type:" at bounding box center [242, 55] width 29 height 5
drag, startPoint x: 241, startPoint y: 90, endPoint x: 242, endPoint y: 65, distance: 25.0
click at [241, 89] on div "Non-Recurring" at bounding box center [249, 86] width 41 height 9
click at [249, 32] on div "Mission Control add Campaign" at bounding box center [399, 28] width 629 height 11
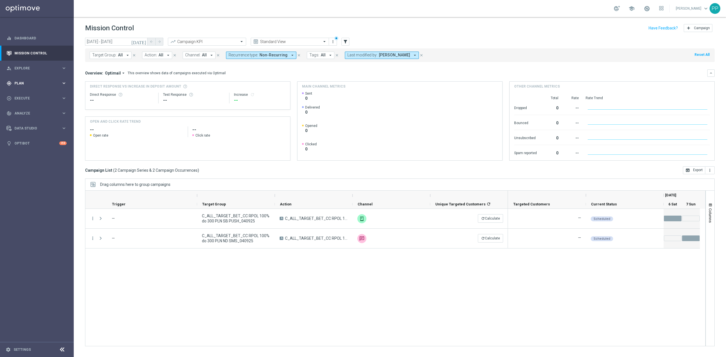
click at [28, 84] on span "Plan" at bounding box center [37, 83] width 47 height 3
click at [29, 97] on span "Execute" at bounding box center [37, 98] width 47 height 3
click at [34, 111] on link "Campaign Builder" at bounding box center [37, 110] width 44 height 5
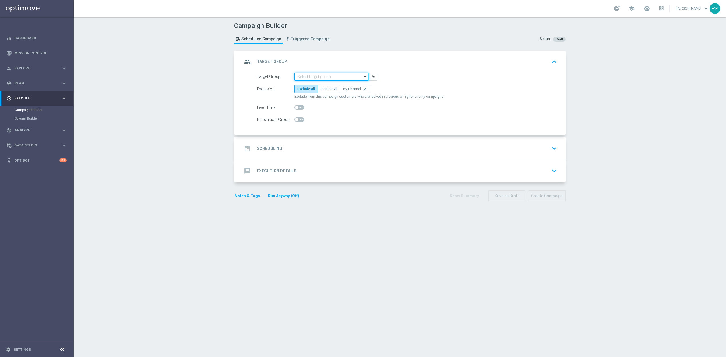
click at [335, 77] on input at bounding box center [331, 77] width 74 height 8
paste input "D_ALL_TARGET_BET_CC EL MS 100% do 500 PLN SB PUSH_040925"
click at [322, 90] on div "D_ALL_TARGET_BET_CC EL MS 100% do 500 PLN SB PUSH_040925" at bounding box center [331, 87] width 69 height 10
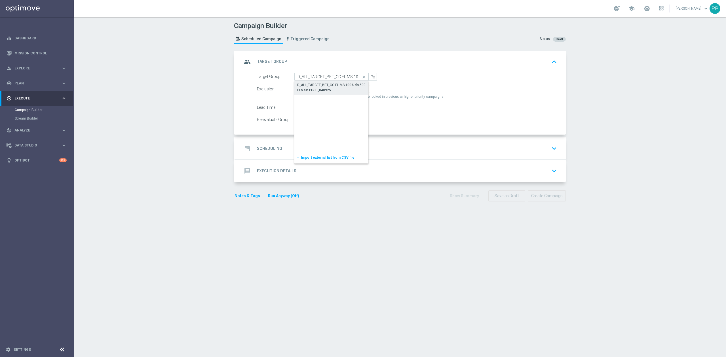
type input "D_ALL_TARGET_BET_CC EL MS 100% do 500 PLN SB PUSH_040925"
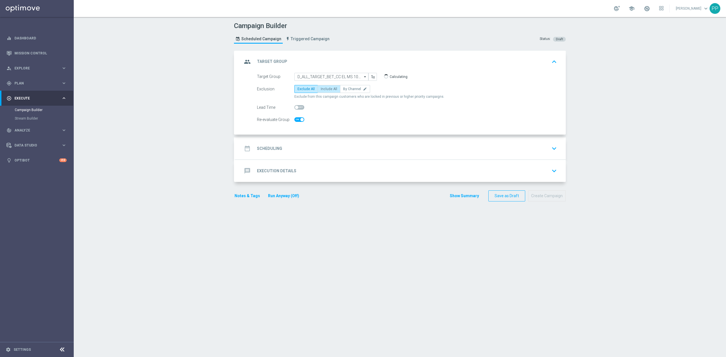
checkbox input "true"
click at [328, 91] on label "Include All" at bounding box center [328, 89] width 23 height 8
click at [324, 91] on input "Include All" at bounding box center [323, 90] width 4 height 4
radio input "true"
click at [310, 150] on div "date_range Scheduling keyboard_arrow_down" at bounding box center [400, 148] width 317 height 11
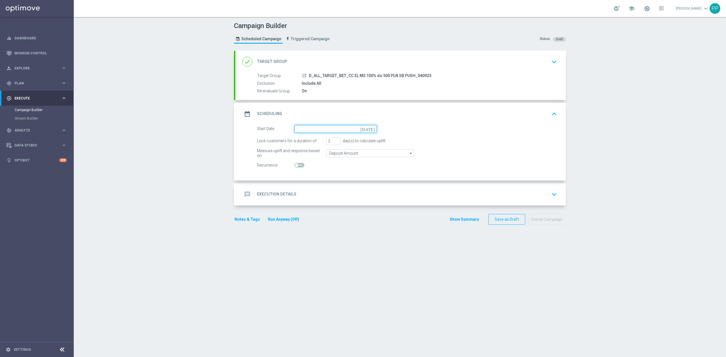
click at [308, 130] on input at bounding box center [335, 129] width 82 height 8
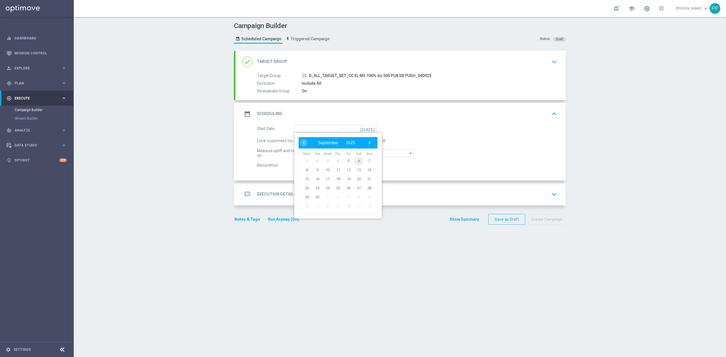
click at [357, 162] on span "6" at bounding box center [358, 160] width 9 height 9
type input "06 Sep 2025"
drag, startPoint x: 324, startPoint y: 142, endPoint x: 319, endPoint y: 142, distance: 5.7
click at [319, 142] on div "Lock customers for a duration of 3 day(s) to calculate uplift." at bounding box center [407, 141] width 308 height 8
type input "1"
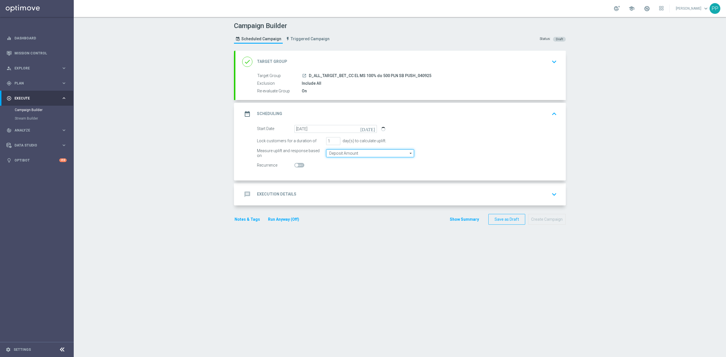
click at [328, 153] on input "Deposit Amount" at bounding box center [370, 153] width 88 height 8
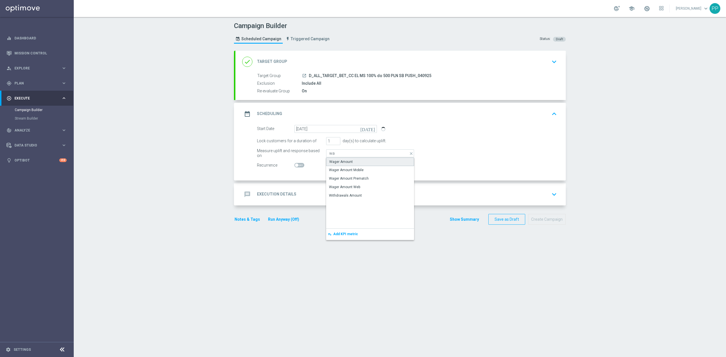
click at [329, 162] on div "Wager Amount" at bounding box center [341, 161] width 24 height 5
type input "Wager Amount"
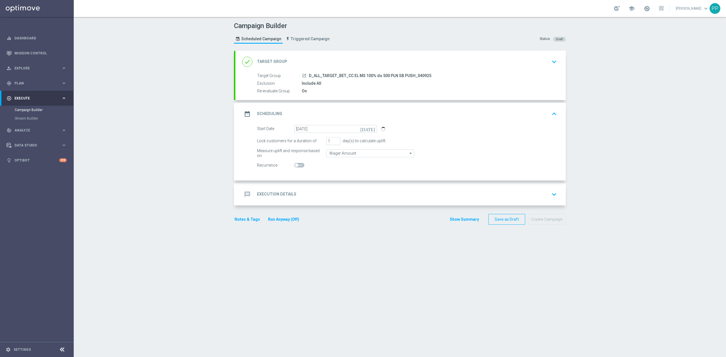
click at [310, 192] on div "message Execution Details keyboard_arrow_down" at bounding box center [400, 194] width 317 height 11
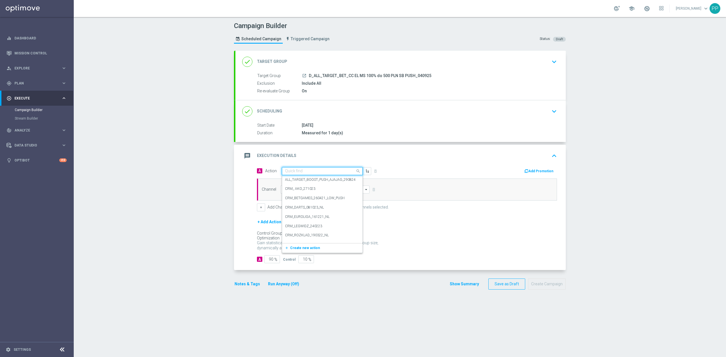
click at [310, 168] on div "Quick find" at bounding box center [322, 171] width 81 height 8
click at [304, 249] on span "Create new action" at bounding box center [305, 248] width 30 height 4
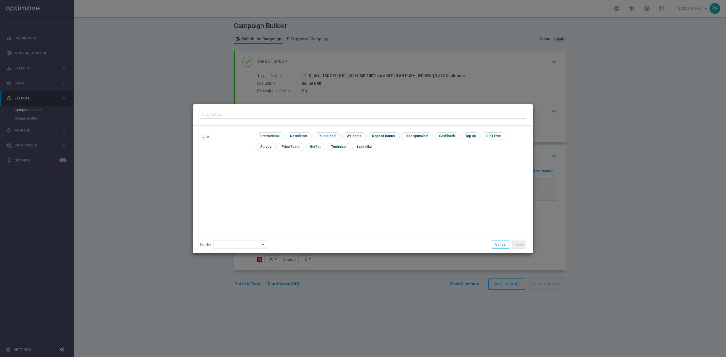
type input "D_ALL_TARGET_BET_CC EL MS 100% do 500 PLN SB PUSH_040925"
click at [274, 135] on input "checkbox" at bounding box center [269, 136] width 27 height 8
checkbox input "true"
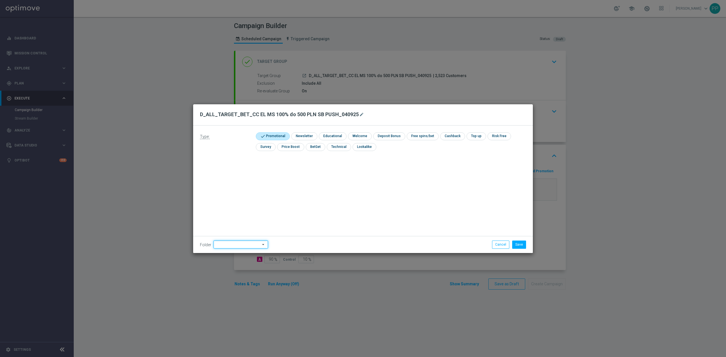
click at [248, 244] on input at bounding box center [240, 245] width 54 height 8
click at [252, 176] on div "9. Wrzesień 2025" at bounding box center [239, 173] width 52 height 8
type input "9. Wrzesień 2025"
click at [295, 185] on div "Type: check Promotional check Newsletter check Educational check Welcome check …" at bounding box center [363, 190] width 340 height 128
click at [517, 243] on button "Save" at bounding box center [519, 245] width 14 height 8
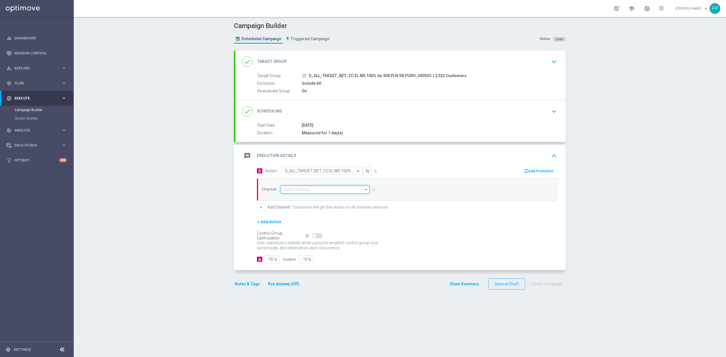
click at [315, 191] on input at bounding box center [324, 190] width 89 height 8
click at [316, 212] on div "XtremePush" at bounding box center [322, 210] width 84 height 8
type input "XtremePush"
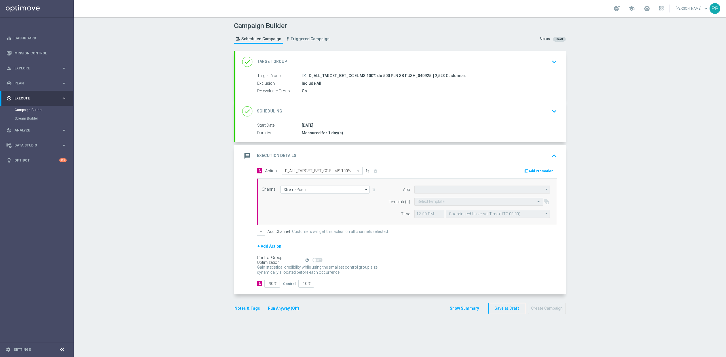
type input "STS_PL"
click at [461, 203] on input "text" at bounding box center [472, 202] width 111 height 5
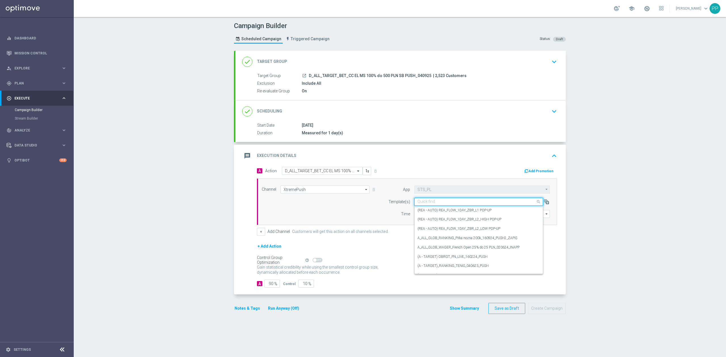
paste input "D_ALL_TARGET_BET_CC EL MS 100% do 500 PLN SB PUSH_040925"
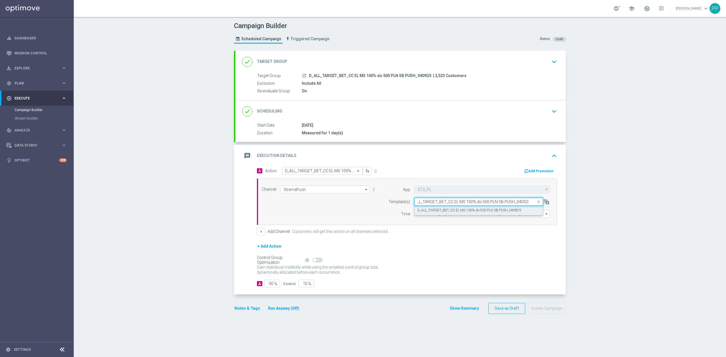
click at [460, 207] on div "D_ALL_TARGET_BET_CC EL MS 100% do 500 PLN SB PUSH_040925" at bounding box center [478, 210] width 122 height 9
type input "D_ALL_TARGET_BET_CC EL MS 100% do 500 PLN SB PUSH_040925"
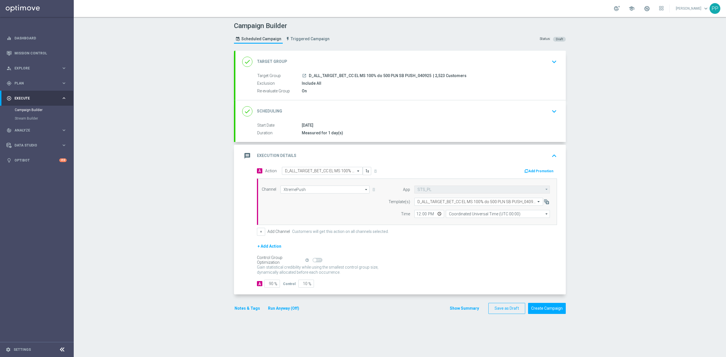
scroll to position [0, 0]
click at [465, 217] on input "Coordinated Universal Time (UTC 00:00)" at bounding box center [498, 214] width 104 height 8
click at [469, 224] on div "Central European Time (Warsaw) (UTC +02:00)" at bounding box center [494, 222] width 93 height 5
type input "Central European Time (Warsaw) (UTC +02:00)"
click at [417, 215] on input "12:00" at bounding box center [429, 214] width 30 height 8
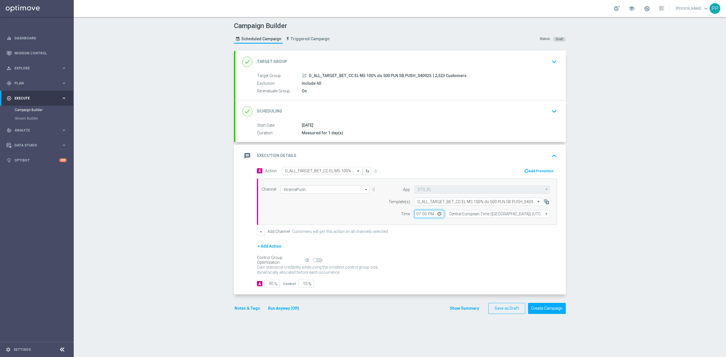
type input "19:02"
click at [372, 246] on div "+ Add Action" at bounding box center [407, 250] width 300 height 14
click at [269, 287] on input "90" at bounding box center [272, 284] width 16 height 8
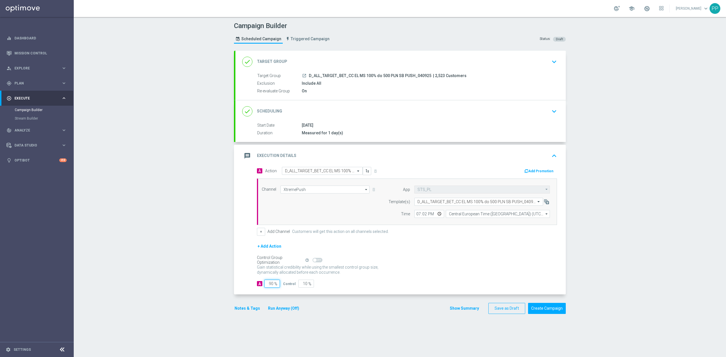
type input "9"
type input "91"
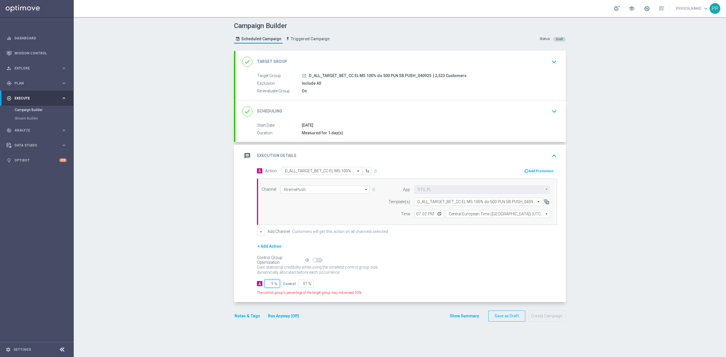
type input "95"
type input "5"
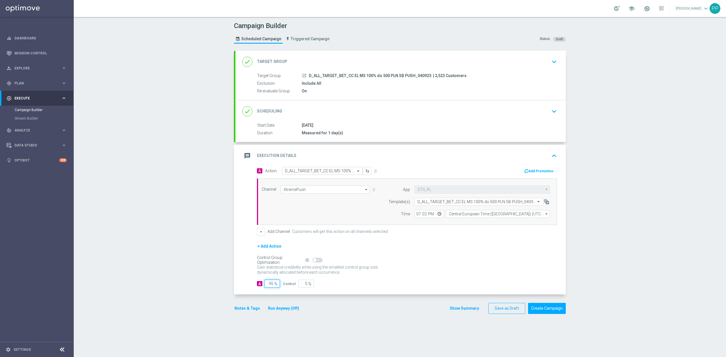
type input "95"
click at [188, 266] on div "Campaign Builder Scheduled Campaign Triggered Campaign Status: Draft done Targe…" at bounding box center [400, 187] width 652 height 340
click at [241, 309] on button "Notes & Tags" at bounding box center [247, 308] width 27 height 7
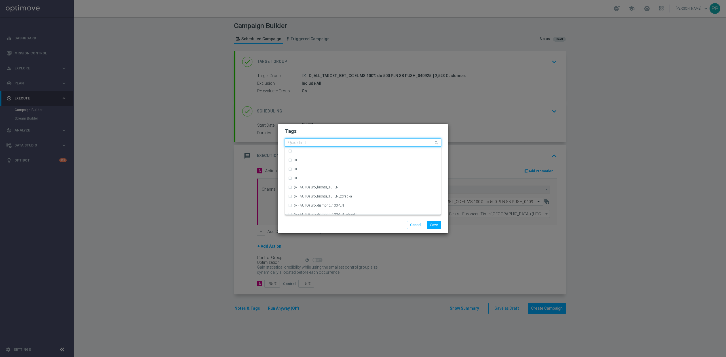
click at [313, 141] on input "text" at bounding box center [360, 143] width 145 height 5
click at [338, 165] on div "D" at bounding box center [363, 161] width 150 height 9
type input "D"
click at [330, 146] on div "D" at bounding box center [360, 144] width 146 height 6
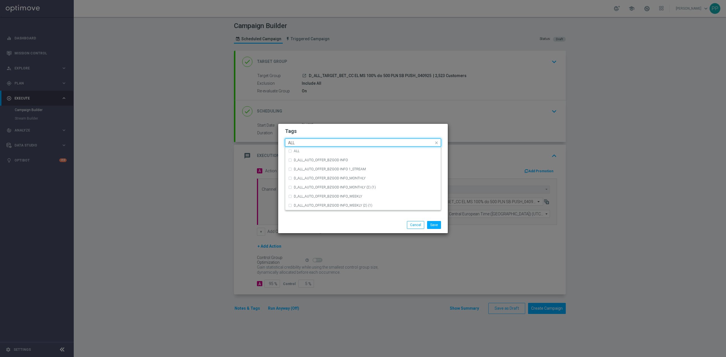
scroll to position [0, 0]
click at [330, 150] on div "ALL" at bounding box center [366, 150] width 144 height 3
click at [330, 147] on div "ALL" at bounding box center [363, 151] width 150 height 9
click at [330, 149] on div "ALL" at bounding box center [363, 151] width 150 height 9
click at [328, 145] on input "ALL" at bounding box center [360, 143] width 145 height 5
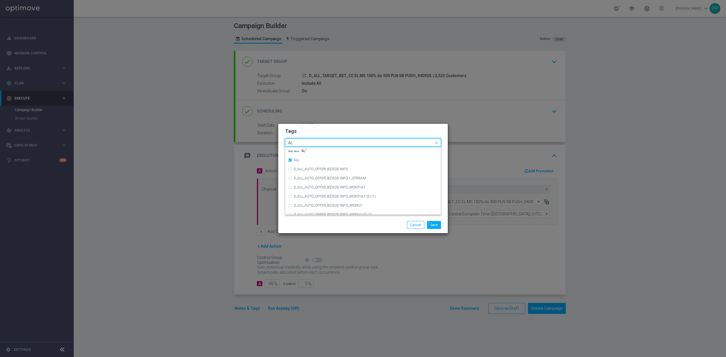
type input "A"
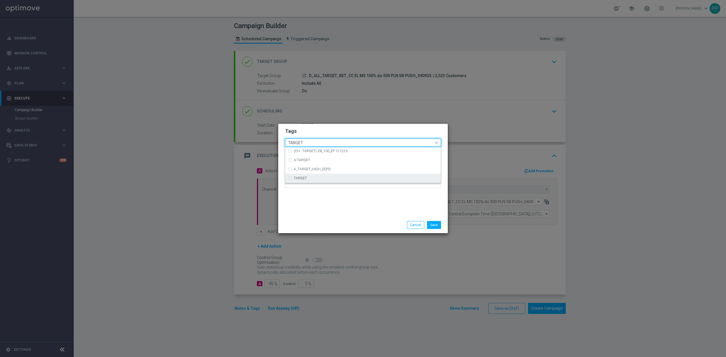
click at [317, 177] on div "TARGET" at bounding box center [366, 178] width 144 height 3
click at [315, 143] on input "TARGET" at bounding box center [360, 143] width 145 height 5
type input "T"
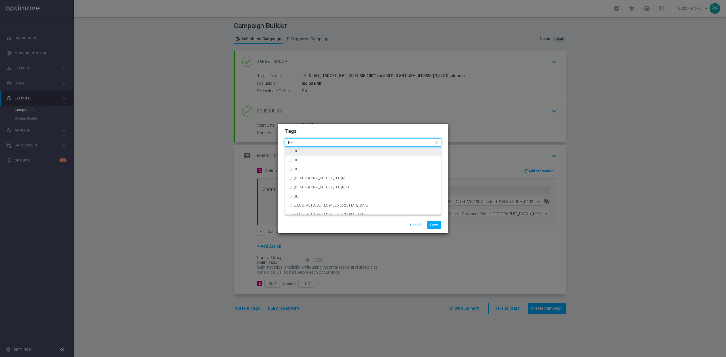
click at [313, 149] on div "BET" at bounding box center [363, 151] width 150 height 9
click at [311, 143] on input "BET" at bounding box center [360, 143] width 145 height 5
type input "B"
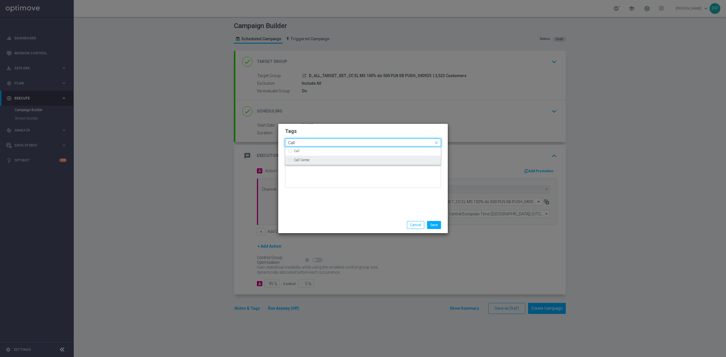
click at [311, 158] on div "Call Center" at bounding box center [363, 160] width 150 height 9
type input "Call"
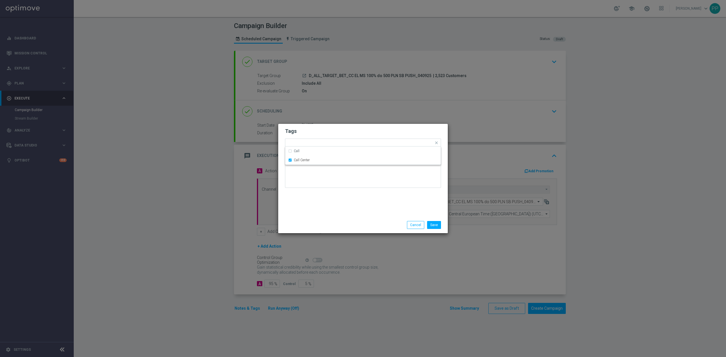
click at [339, 209] on div "Tags Quick find × D × ALL × TARGET × BET × Call Center Call Call Center Notes" at bounding box center [362, 170] width 169 height 93
click at [433, 224] on button "Save" at bounding box center [434, 225] width 14 height 8
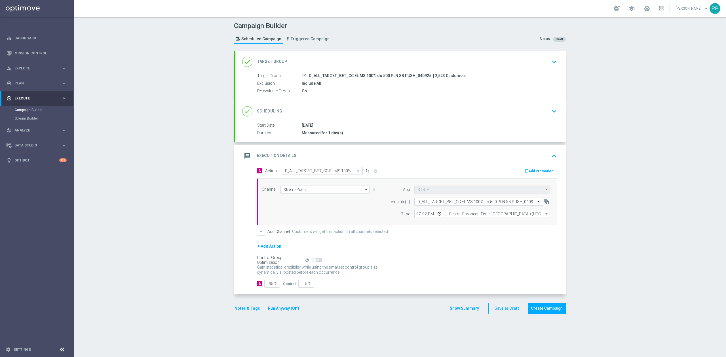
click at [351, 151] on div "message Execution Details keyboard_arrow_up" at bounding box center [400, 156] width 317 height 11
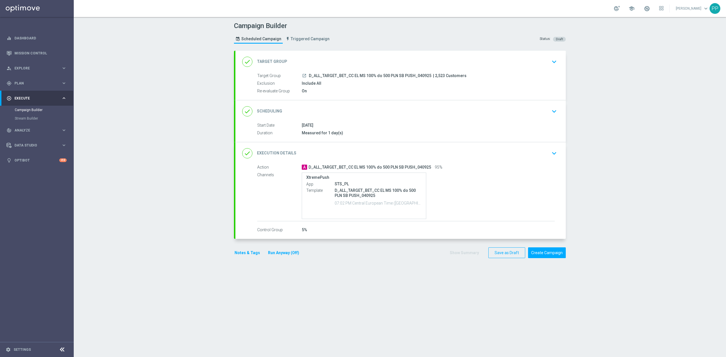
click at [167, 133] on div "Campaign Builder Scheduled Campaign Triggered Campaign Status: Draft done Targe…" at bounding box center [400, 187] width 652 height 340
click at [357, 62] on div "done Target Group keyboard_arrow_down" at bounding box center [400, 61] width 317 height 11
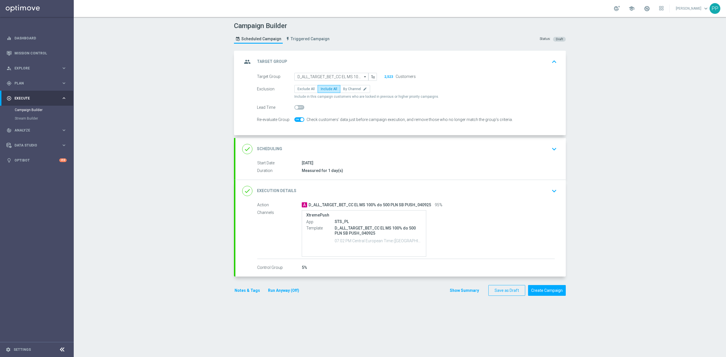
click at [359, 54] on div "group Target Group keyboard_arrow_up" at bounding box center [400, 62] width 330 height 22
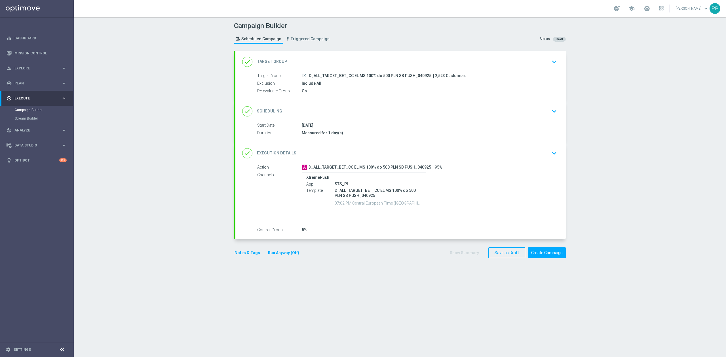
click at [138, 171] on div "Campaign Builder Scheduled Campaign Triggered Campaign Status: Draft done Targe…" at bounding box center [400, 187] width 652 height 340
click at [548, 253] on button "Create Campaign" at bounding box center [547, 252] width 38 height 11
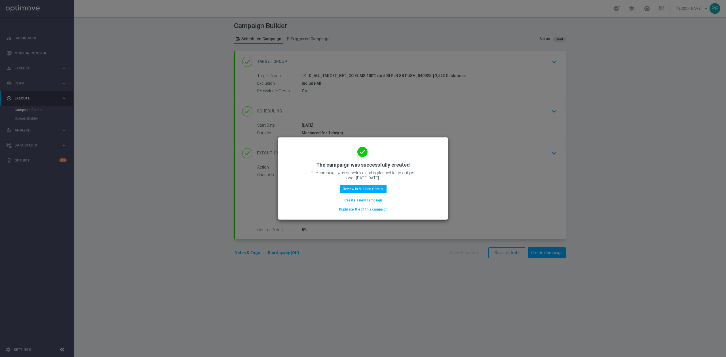
click at [376, 201] on button "Create a new campaign" at bounding box center [363, 200] width 39 height 6
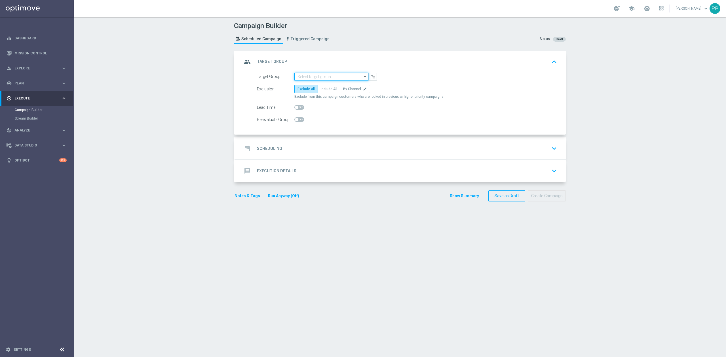
click at [352, 79] on input at bounding box center [331, 77] width 74 height 8
paste input "D_ALL_TARGET_BET_CC EL MS 100% do 500 PLN SB PUSH_040925"
click at [332, 74] on input "D_ALL_TARGET_BET_CC EL MS 100% do 500 PLN SB PUSH_040925" at bounding box center [331, 77] width 74 height 8
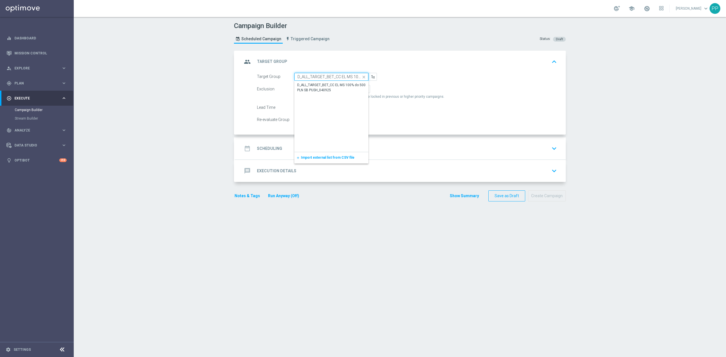
paste input "ND SMS"
click at [331, 86] on div "D_ALL_TARGET_BET_CC EL MS 100% do 500 PLN ND SMS_040925" at bounding box center [331, 88] width 68 height 10
type input "D_ALL_TARGET_BET_CC EL MS 100% do 500 PLN ND SMS_040925"
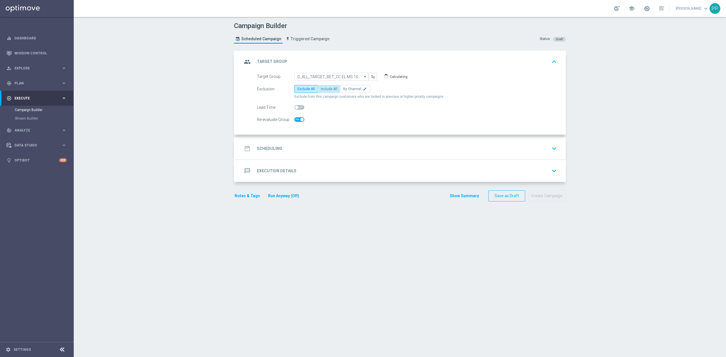
checkbox input "true"
click at [325, 88] on span "Include All" at bounding box center [329, 89] width 16 height 4
click at [324, 88] on input "Include All" at bounding box center [323, 90] width 4 height 4
radio input "true"
click at [325, 142] on div "date_range Scheduling keyboard_arrow_down" at bounding box center [400, 148] width 330 height 22
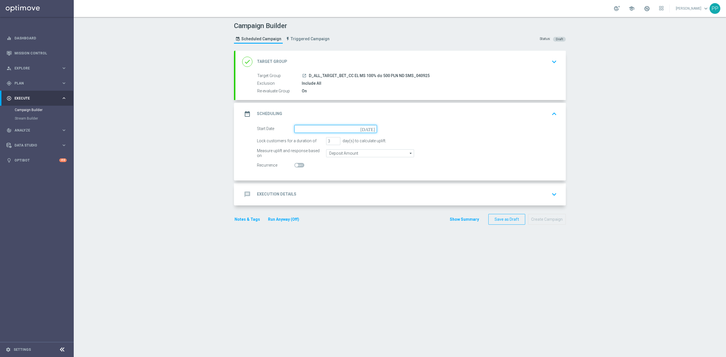
click at [319, 128] on input at bounding box center [335, 129] width 82 height 8
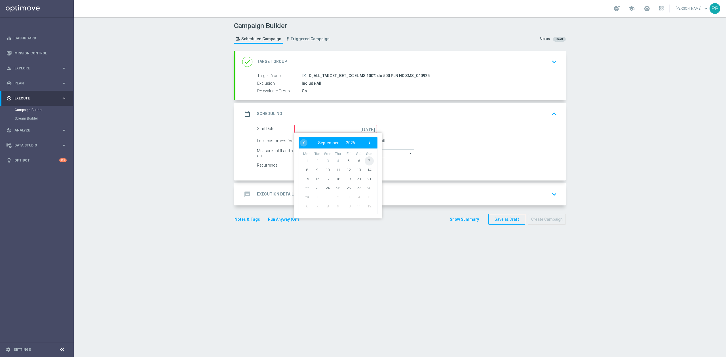
click at [366, 162] on span "7" at bounding box center [369, 160] width 9 height 9
type input "07 Sep 2025"
click at [326, 143] on input "3" at bounding box center [333, 141] width 14 height 8
type input "1"
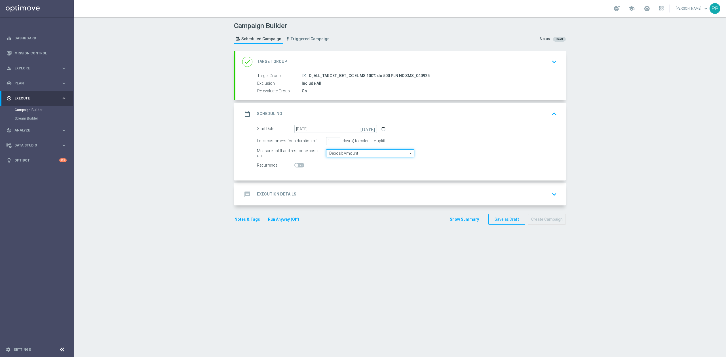
click at [332, 153] on input "Deposit Amount" at bounding box center [370, 153] width 88 height 8
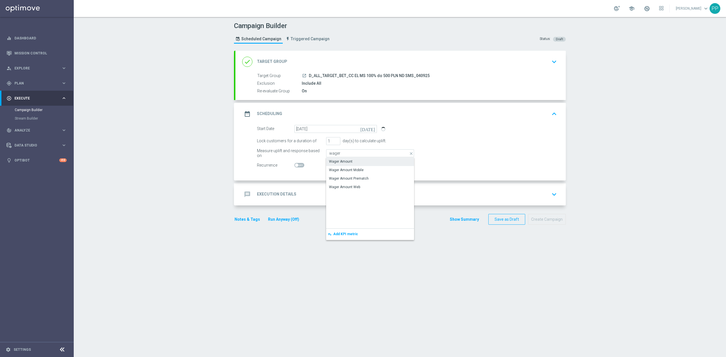
click at [334, 161] on div "Wager Amount" at bounding box center [341, 161] width 24 height 5
type input "Wager Amount"
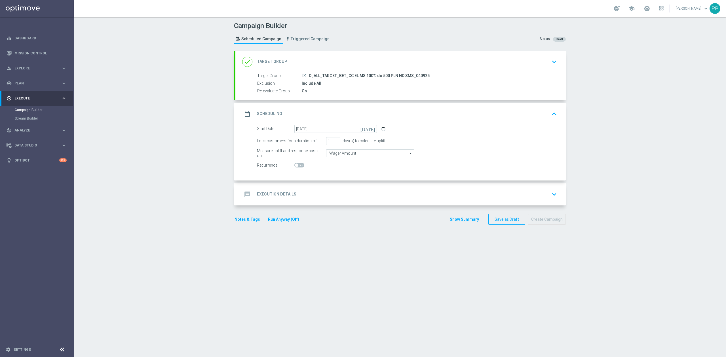
click at [321, 184] on div "message Execution Details keyboard_arrow_down" at bounding box center [400, 194] width 330 height 22
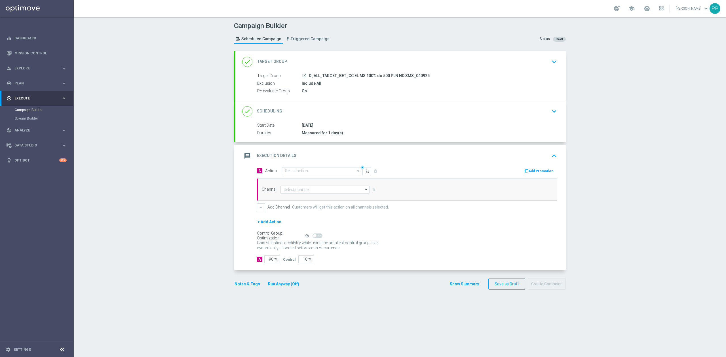
click at [315, 173] on input "text" at bounding box center [316, 171] width 63 height 5
click at [310, 248] on span "Create new action" at bounding box center [305, 248] width 30 height 4
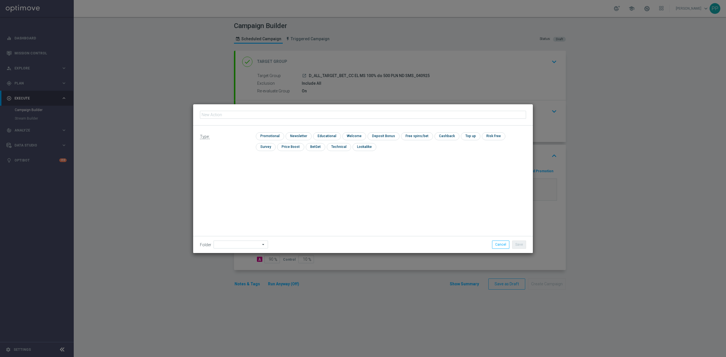
type input "D_ALL_TARGET_BET_CC EL MS 100% do 500 PLN ND SMS_040925"
click at [275, 136] on input "checkbox" at bounding box center [269, 136] width 27 height 8
checkbox input "true"
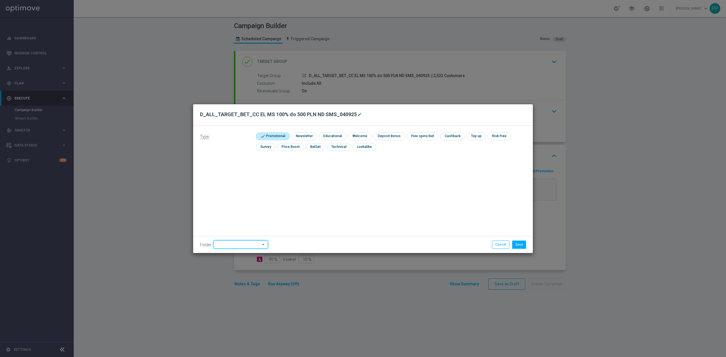
click at [242, 245] on input at bounding box center [240, 245] width 54 height 8
click at [237, 173] on div "9. Wrzesień 2025" at bounding box center [229, 173] width 27 height 5
type input "9. Wrzesień 2025"
click at [518, 244] on button "Save" at bounding box center [519, 245] width 14 height 8
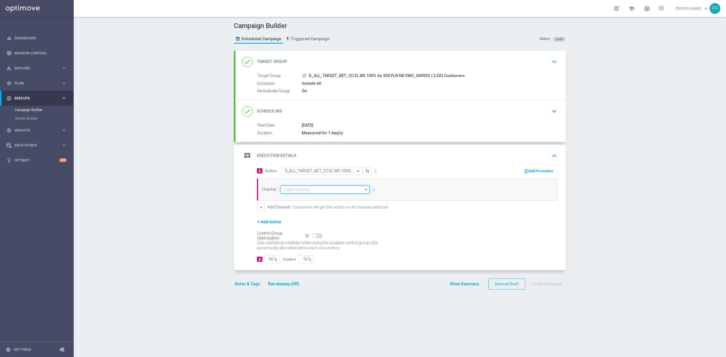
click at [295, 187] on input at bounding box center [324, 190] width 89 height 8
click at [293, 204] on div "SMS" at bounding box center [322, 206] width 84 height 9
type input "SMS"
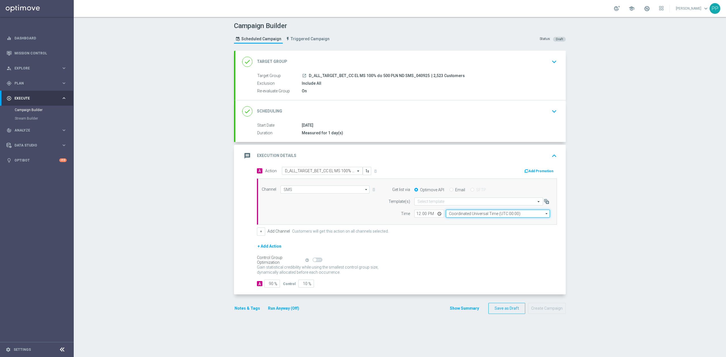
click at [457, 215] on input "Coordinated Universal Time (UTC 00:00)" at bounding box center [498, 214] width 104 height 8
drag, startPoint x: 461, startPoint y: 222, endPoint x: 452, endPoint y: 212, distance: 12.7
click at [461, 222] on div "Central European Time (Warsaw) (UTC +02:00)" at bounding box center [494, 221] width 93 height 5
type input "Central European Time (Warsaw) (UTC +02:00)"
click at [442, 204] on input "text" at bounding box center [472, 201] width 111 height 5
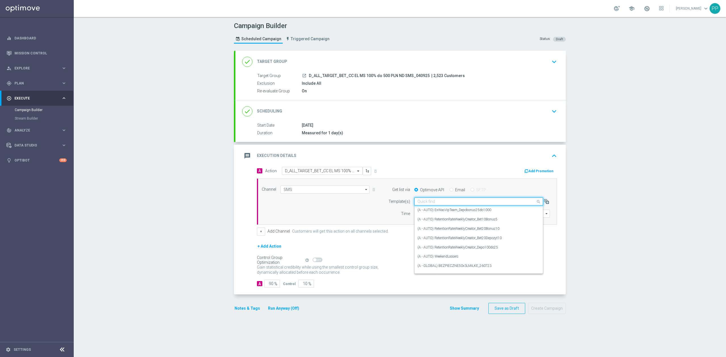
paste input "D_ALL_TARGET_BET_CC EL MS 100% do 500 PLN ND SMS_040925"
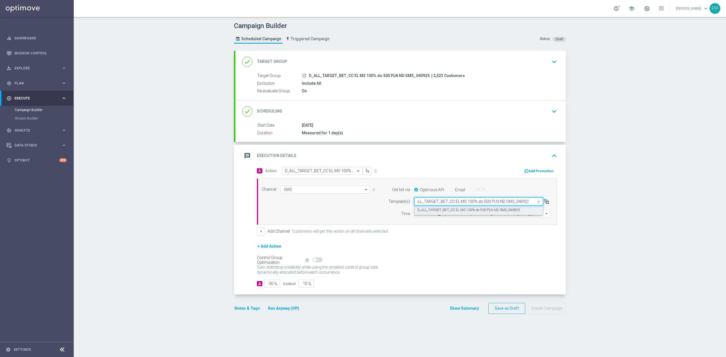
click at [441, 209] on label "D_ALL_TARGET_BET_CC EL MS 100% do 500 PLN ND SMS_040925" at bounding box center [468, 210] width 103 height 5
type input "D_ALL_TARGET_BET_CC EL MS 100% do 500 PLN ND SMS_040925"
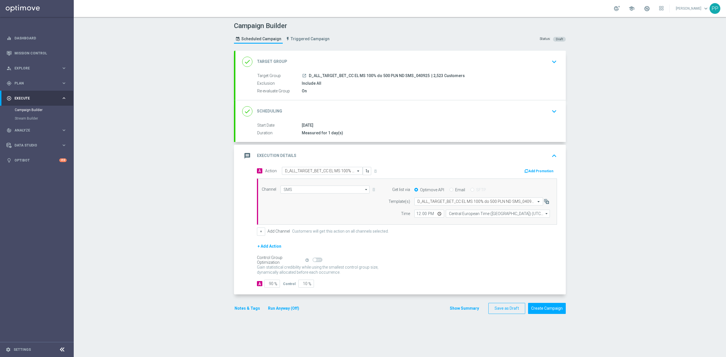
scroll to position [0, 0]
click at [416, 214] on input "12:00" at bounding box center [429, 214] width 30 height 8
type input "16:04"
click at [267, 286] on input "90" at bounding box center [272, 284] width 16 height 8
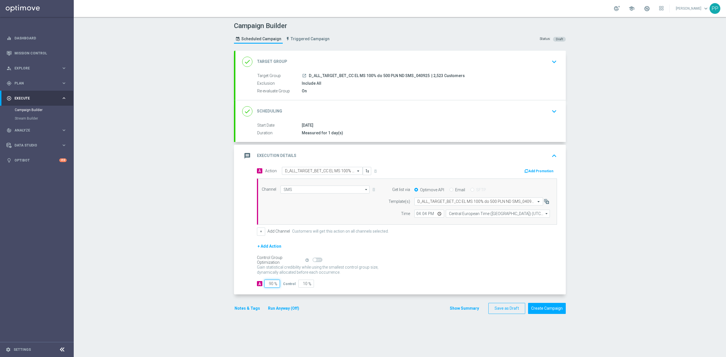
click at [267, 286] on input "90" at bounding box center [272, 284] width 16 height 8
type input "9"
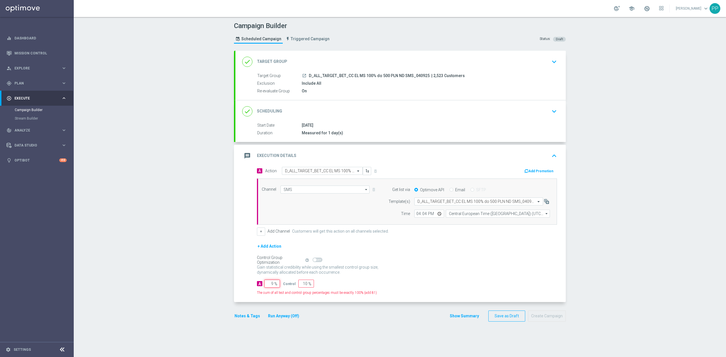
type input "91"
type input "95"
type input "5"
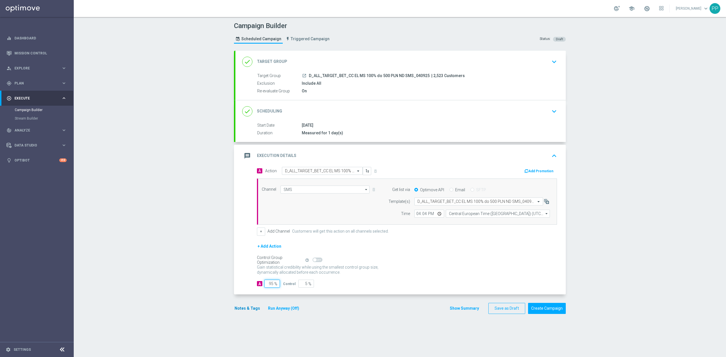
type input "95"
click at [239, 311] on button "Notes & Tags" at bounding box center [247, 308] width 27 height 7
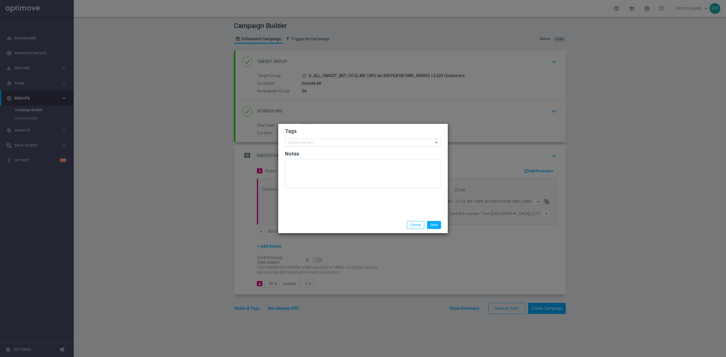
click at [320, 143] on input "text" at bounding box center [360, 143] width 145 height 5
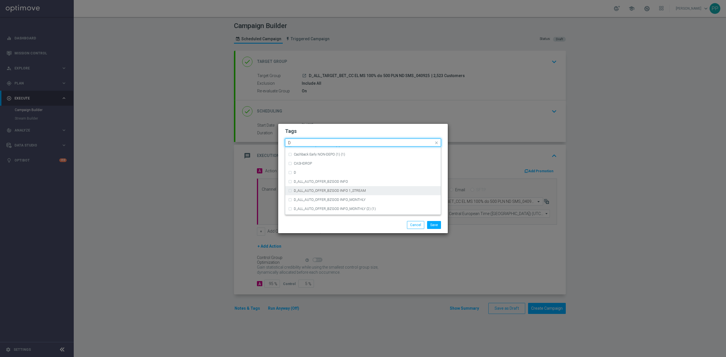
scroll to position [642, 0]
click at [325, 164] on div "D" at bounding box center [363, 161] width 150 height 9
type input "D"
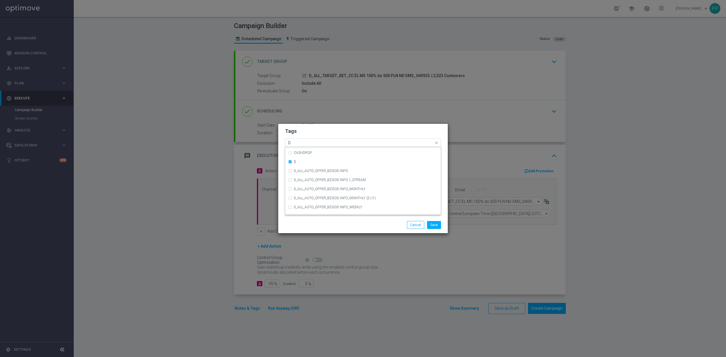
click at [294, 142] on input "D" at bounding box center [360, 143] width 145 height 5
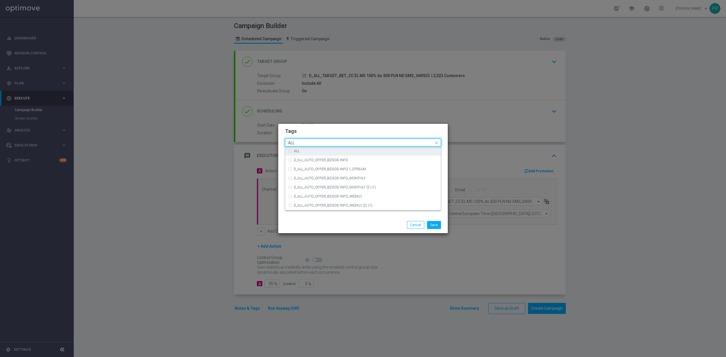
click at [312, 151] on div "ALL" at bounding box center [366, 150] width 144 height 3
click at [313, 143] on input "ALL" at bounding box center [360, 143] width 145 height 5
type input "A"
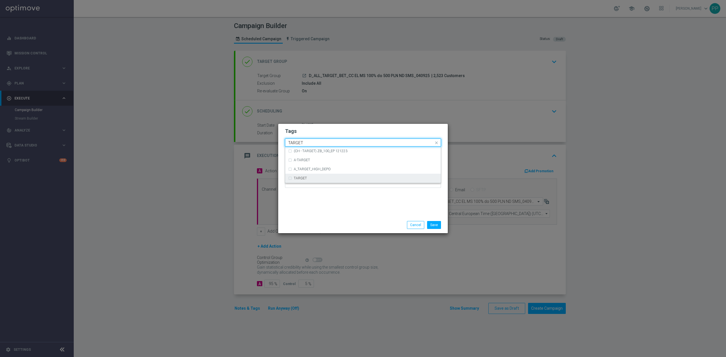
click at [334, 175] on div "TARGET" at bounding box center [363, 178] width 150 height 9
click at [327, 143] on input "TARGET" at bounding box center [360, 143] width 145 height 5
type input "T"
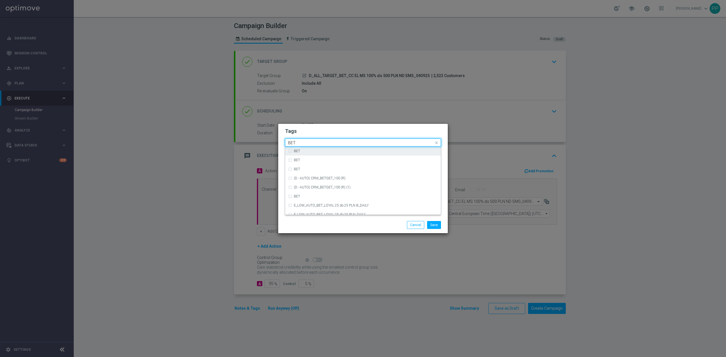
click at [315, 151] on div "BET" at bounding box center [366, 150] width 144 height 3
click at [315, 143] on input "BET" at bounding box center [360, 143] width 145 height 5
type input "B"
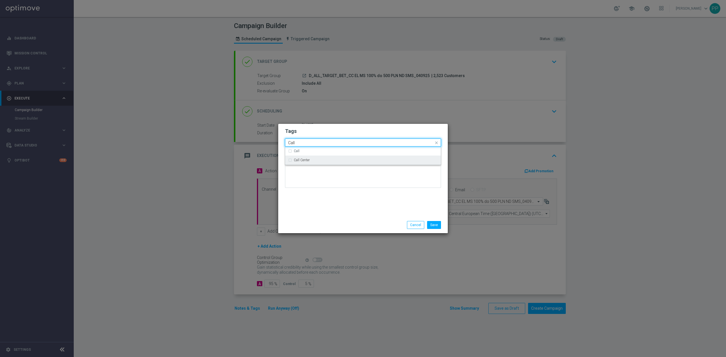
click at [302, 156] on div "Call Center" at bounding box center [363, 160] width 150 height 9
type input "Call"
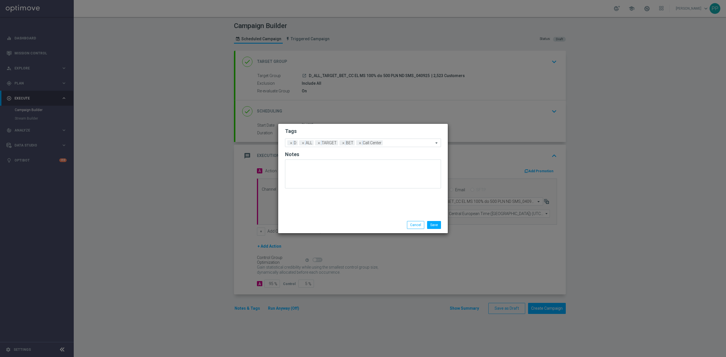
click at [319, 194] on div "Tags Add a new tag × D × ALL × TARGET × BET × Call Center Notes" at bounding box center [362, 170] width 169 height 93
click at [433, 225] on button "Save" at bounding box center [434, 225] width 14 height 8
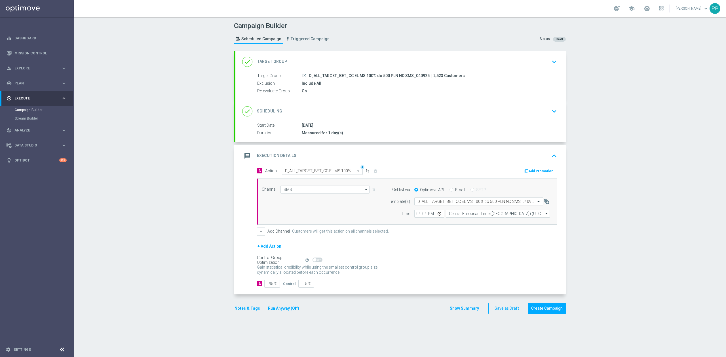
click at [405, 157] on div "message Execution Details keyboard_arrow_up" at bounding box center [400, 156] width 317 height 11
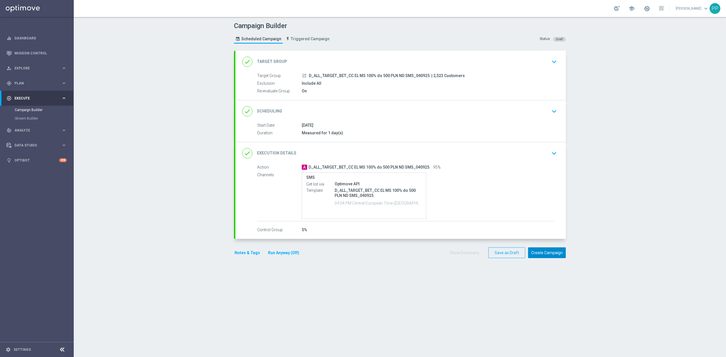
click at [533, 255] on button "Create Campaign" at bounding box center [547, 252] width 38 height 11
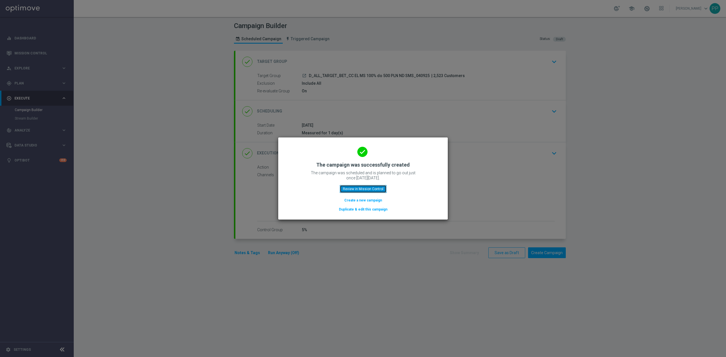
click at [377, 191] on button "Review in Mission Control" at bounding box center [363, 189] width 47 height 8
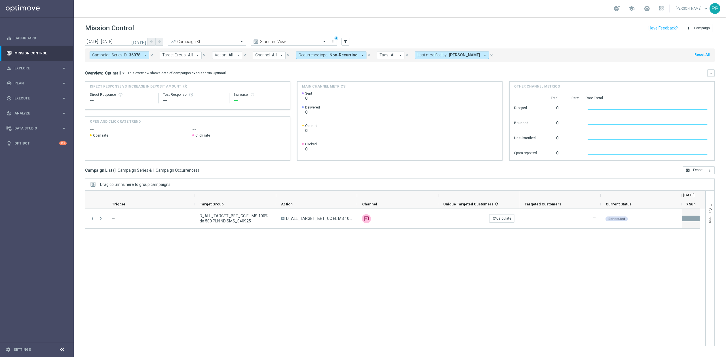
drag, startPoint x: 151, startPoint y: 54, endPoint x: 143, endPoint y: 48, distance: 10.1
click at [151, 55] on icon "close" at bounding box center [152, 55] width 4 height 4
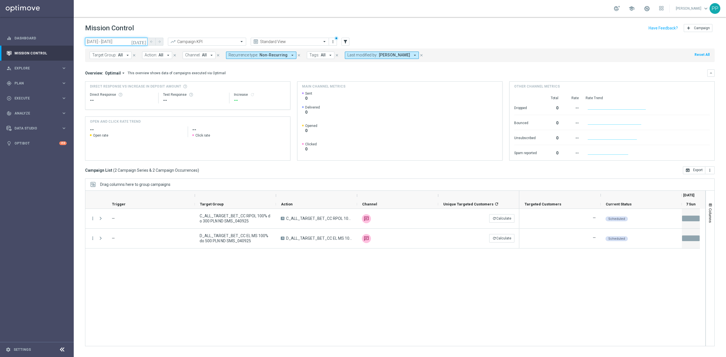
click at [125, 41] on input "07 Sep 2025 - 07 Sep 2025" at bounding box center [116, 42] width 62 height 8
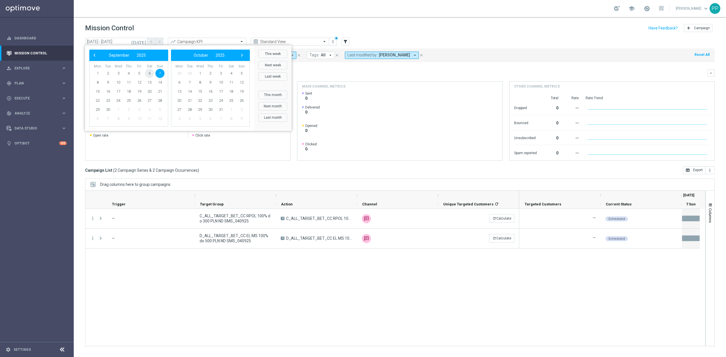
click at [149, 69] on span "6" at bounding box center [149, 73] width 9 height 9
click at [160, 72] on span "7" at bounding box center [159, 73] width 9 height 9
type input "06 Sep 2025 - 07 Sep 2025"
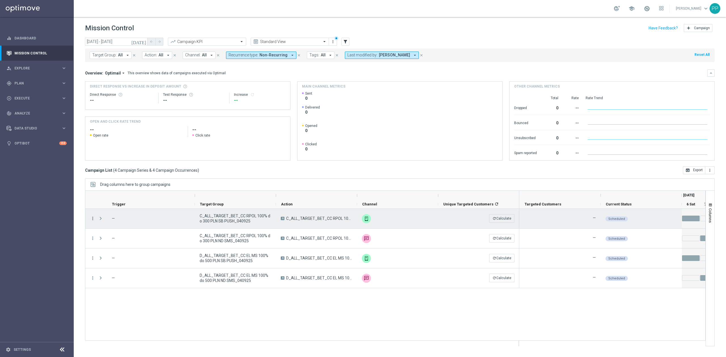
click at [94, 219] on icon "more_vert" at bounding box center [92, 218] width 5 height 5
click at [105, 221] on span "Campaign Details" at bounding box center [118, 223] width 29 height 4
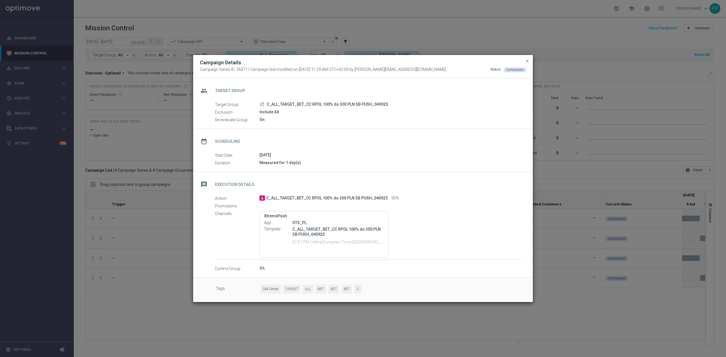
drag, startPoint x: 248, startPoint y: 324, endPoint x: 238, endPoint y: 318, distance: 11.4
click at [248, 324] on modal-container "Campaign Details Campaign Series ID: 36071 | Campaign last modified on 5 Sep 20…" at bounding box center [363, 178] width 726 height 357
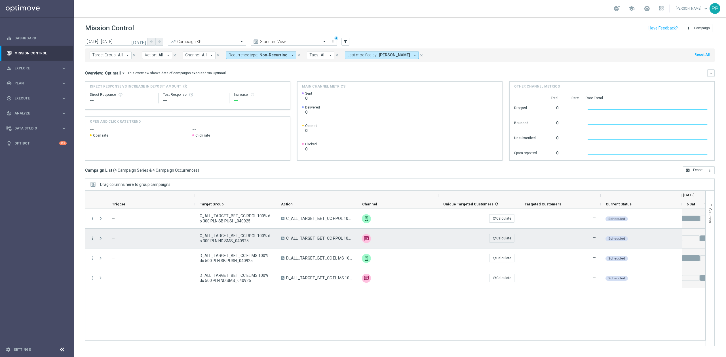
click at [91, 238] on icon "more_vert" at bounding box center [92, 238] width 5 height 5
click at [113, 244] on div "list Campaign Details" at bounding box center [128, 242] width 64 height 8
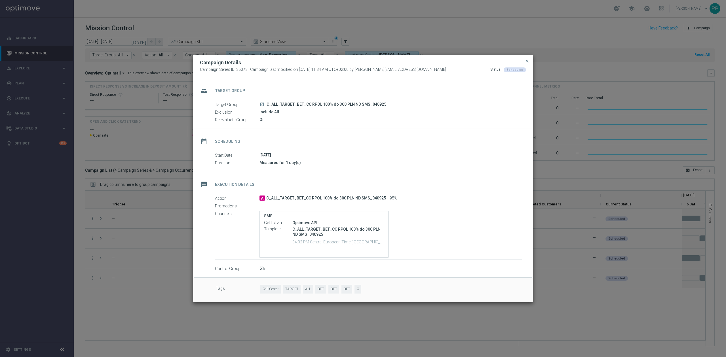
click at [168, 323] on modal-container "Campaign Details Campaign Series ID: 36073 | Campaign last modified on 5 Sep 20…" at bounding box center [363, 178] width 726 height 357
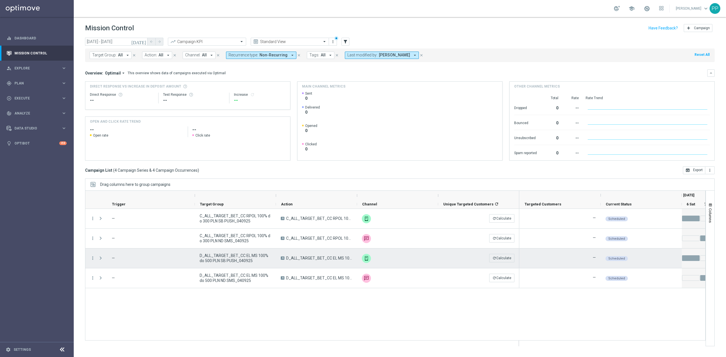
click at [93, 261] on menu-column "more_vert" at bounding box center [92, 258] width 5 height 5
click at [94, 260] on icon "more_vert" at bounding box center [92, 258] width 5 height 5
click at [120, 262] on span "Campaign Details" at bounding box center [118, 262] width 29 height 4
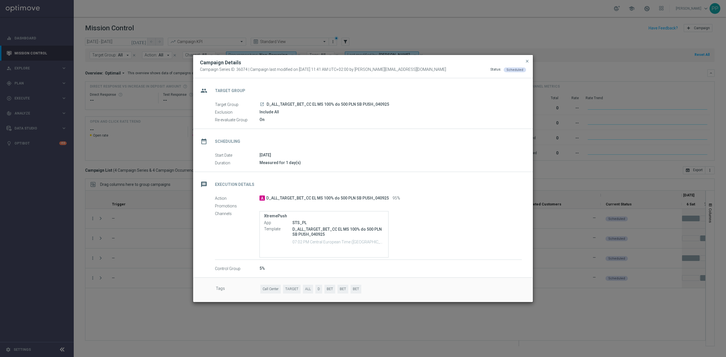
click at [138, 308] on modal-container "Campaign Details Campaign Series ID: 36074 | Campaign last modified on 5 Sep 20…" at bounding box center [363, 178] width 726 height 357
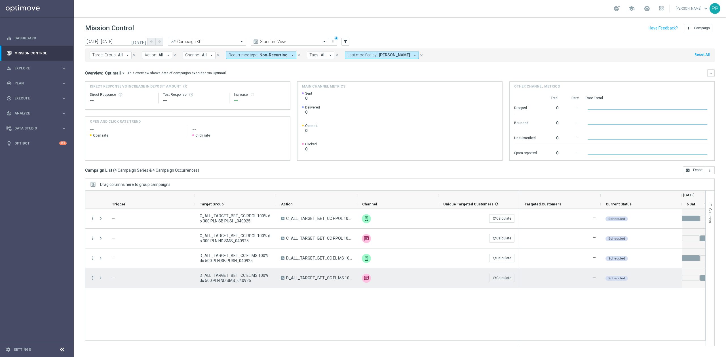
click at [93, 278] on icon "more_vert" at bounding box center [92, 278] width 5 height 5
click at [108, 280] on span "Campaign Details" at bounding box center [118, 282] width 29 height 4
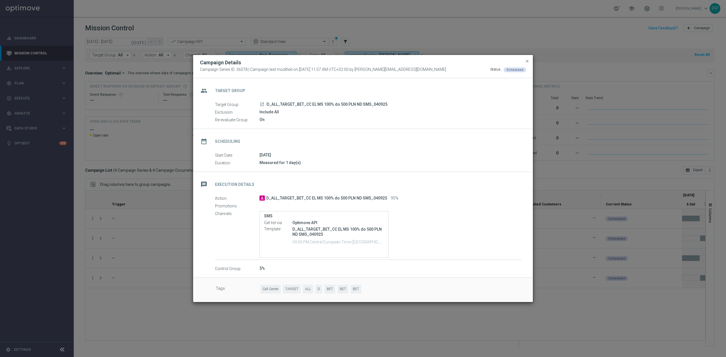
click at [113, 312] on modal-container "Campaign Details Campaign Series ID: 36078 | Campaign last modified on 5 Sep 20…" at bounding box center [363, 178] width 726 height 357
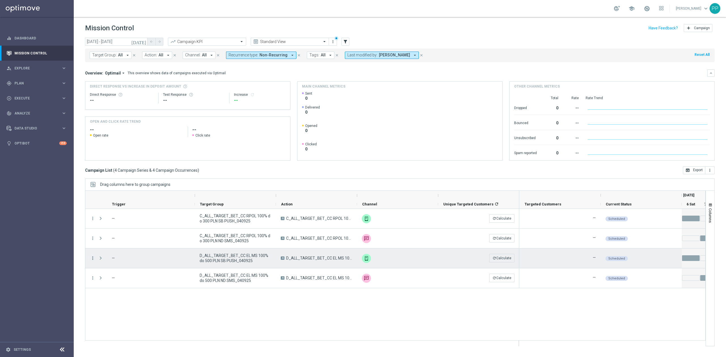
click at [93, 260] on icon "more_vert" at bounding box center [92, 258] width 5 height 5
click at [113, 263] on span "Campaign Details" at bounding box center [118, 262] width 29 height 4
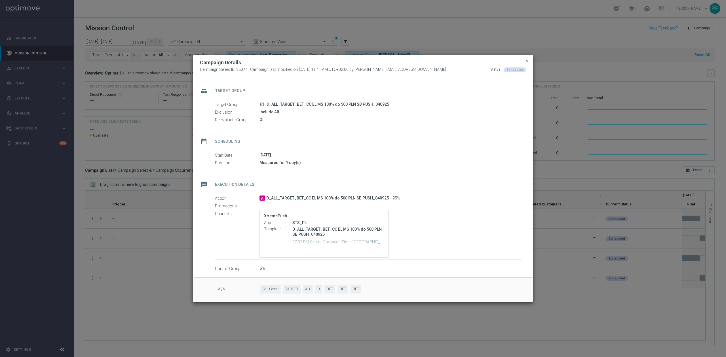
click at [120, 298] on modal-container "Campaign Details Campaign Series ID: 36074 | Campaign last modified on 5 Sep 20…" at bounding box center [363, 178] width 726 height 357
